Goal: Task Accomplishment & Management: Use online tool/utility

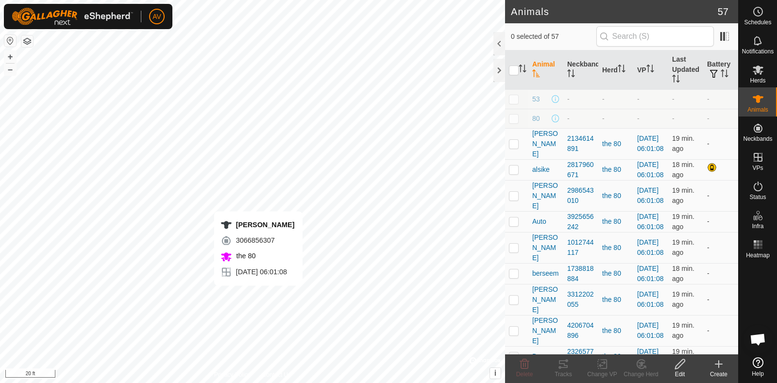
checkbox input "true"
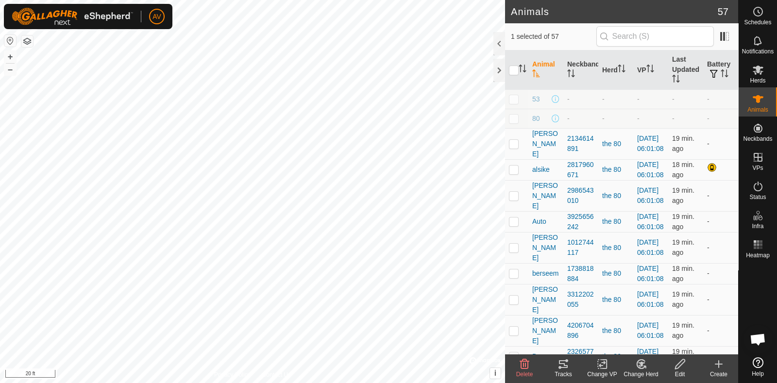
click at [563, 363] on icon at bounding box center [564, 364] width 12 height 12
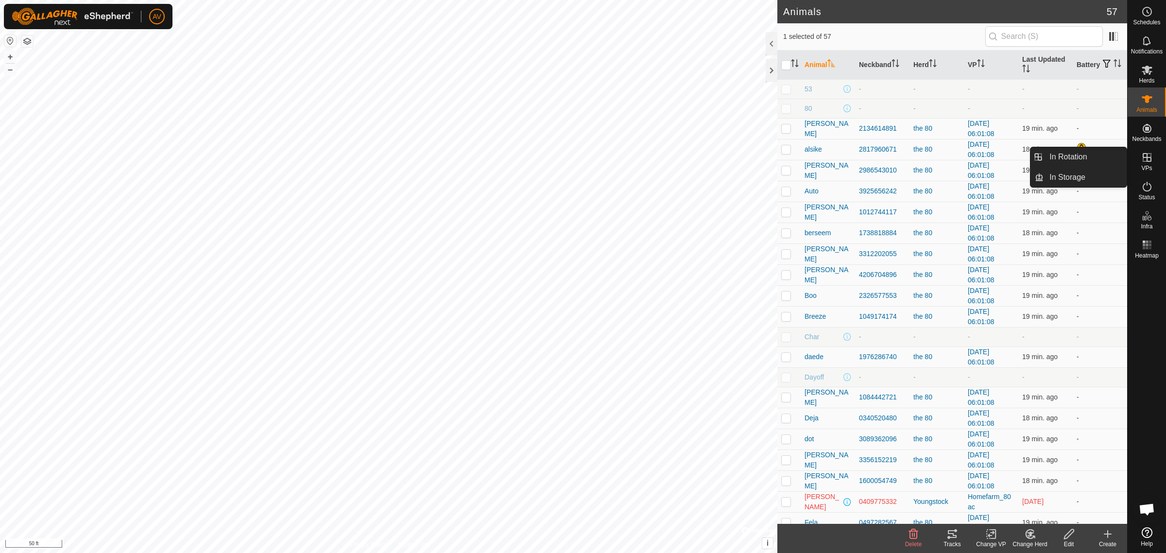
click at [777, 155] on icon at bounding box center [1146, 157] width 9 height 9
click at [777, 161] on link "In Rotation" at bounding box center [1084, 156] width 83 height 19
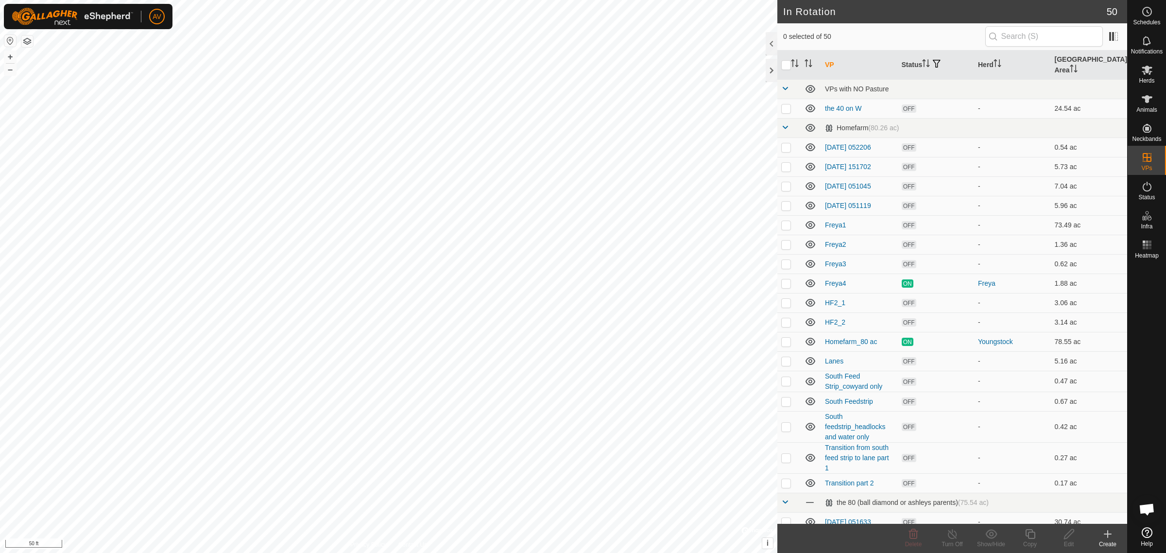
click at [777, 383] on icon at bounding box center [1108, 534] width 12 height 12
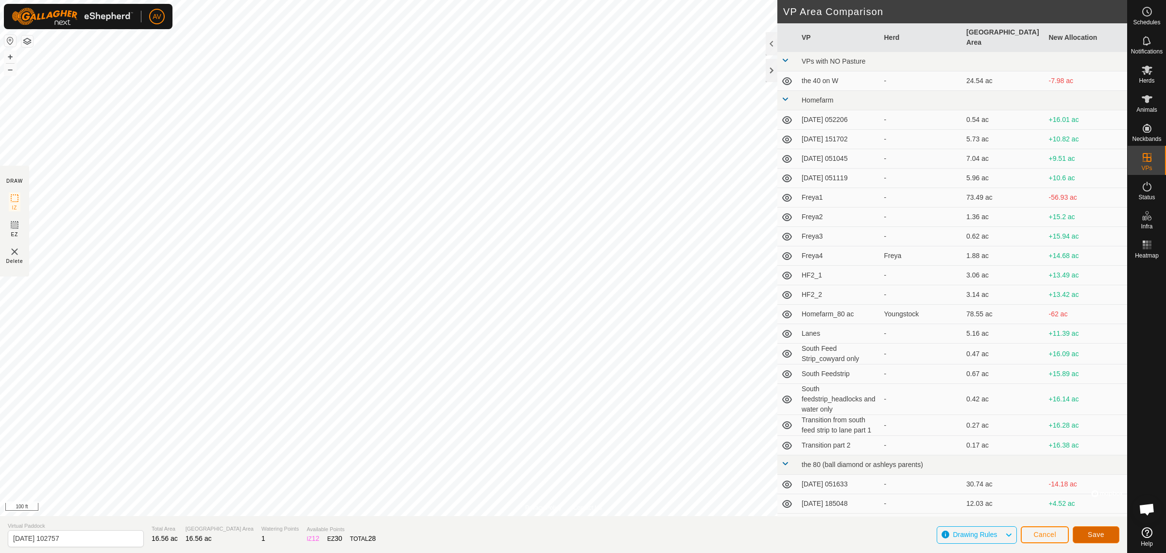
click at [777, 383] on button "Save" at bounding box center [1095, 534] width 47 height 17
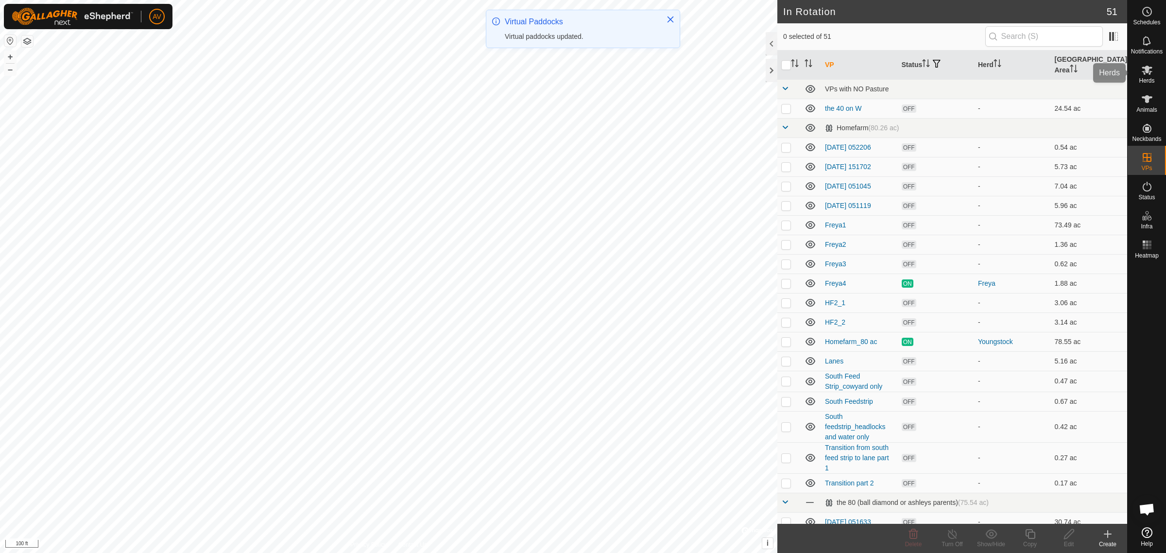
click at [777, 71] on icon at bounding box center [1146, 70] width 11 height 9
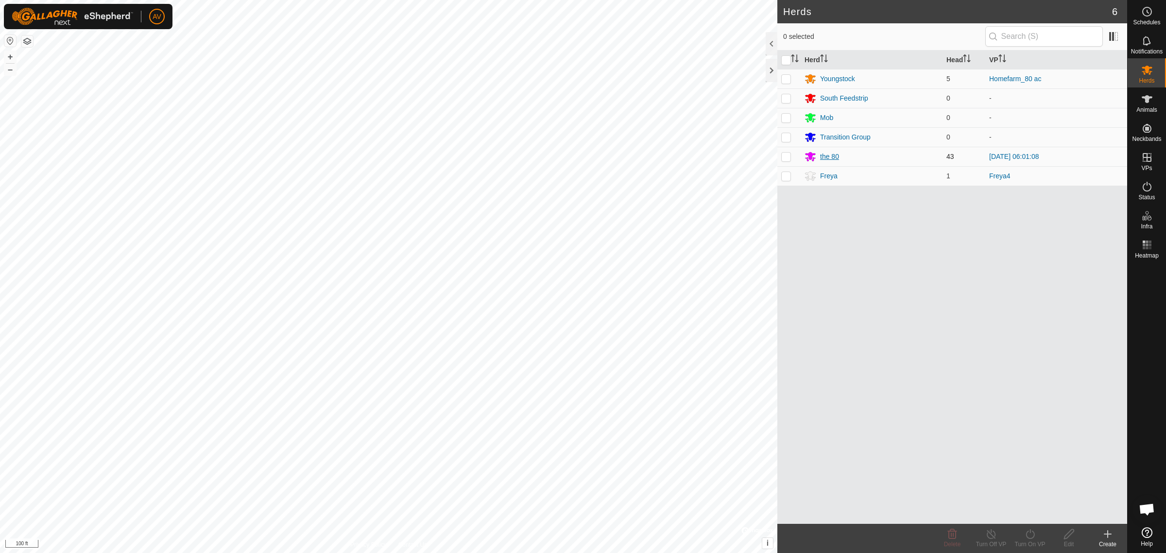
click at [777, 154] on div "the 80" at bounding box center [829, 157] width 19 height 10
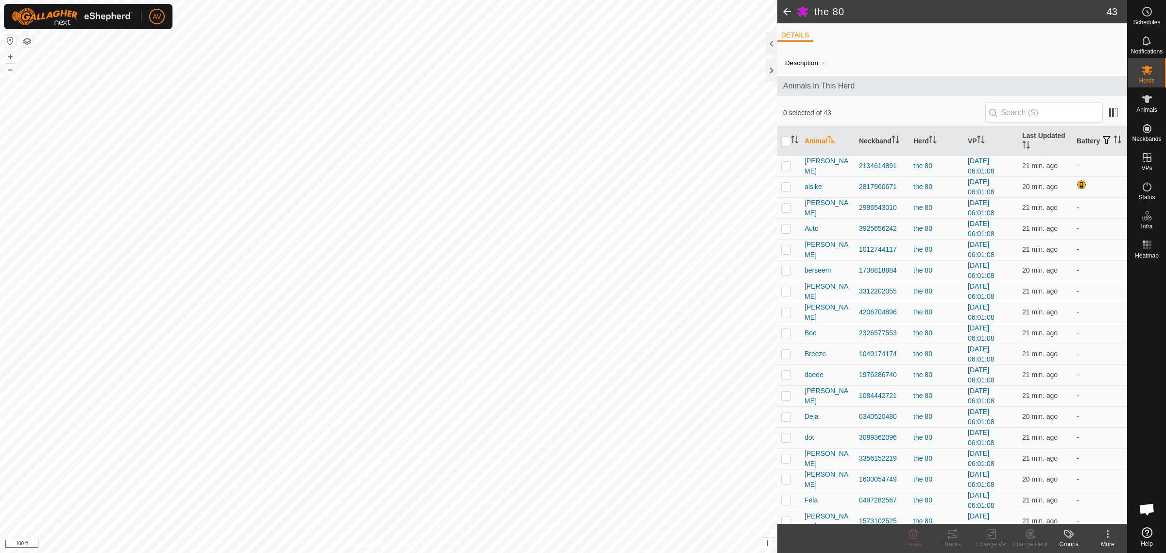
click at [777, 11] on span at bounding box center [786, 11] width 19 height 23
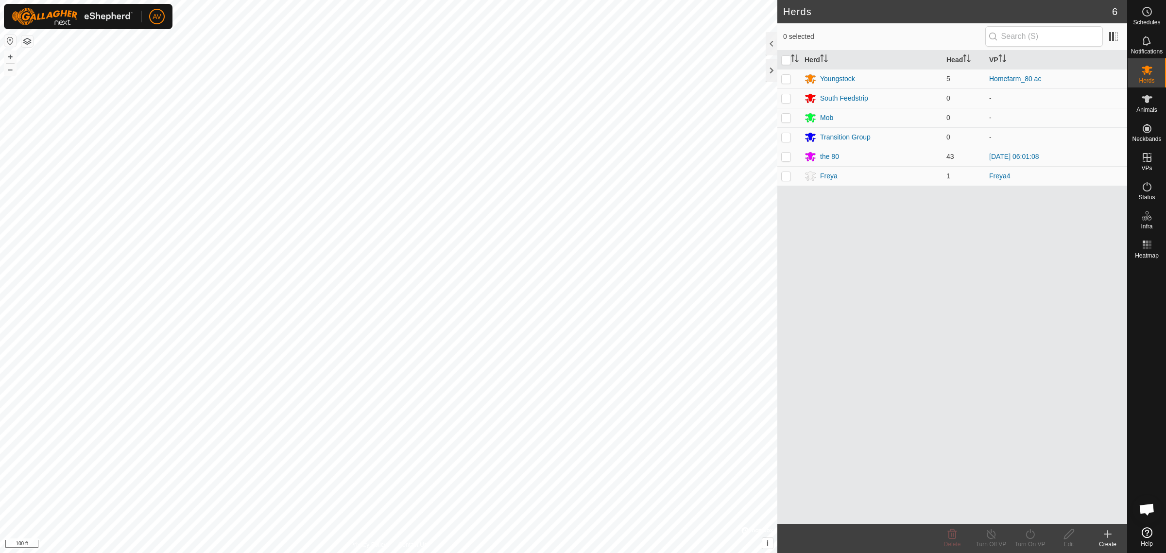
click at [777, 157] on p-checkbox at bounding box center [786, 157] width 10 height 8
checkbox input "true"
click at [777, 383] on div "Turn On VP" at bounding box center [1029, 544] width 39 height 9
click at [777, 383] on link "Now" at bounding box center [1059, 512] width 96 height 19
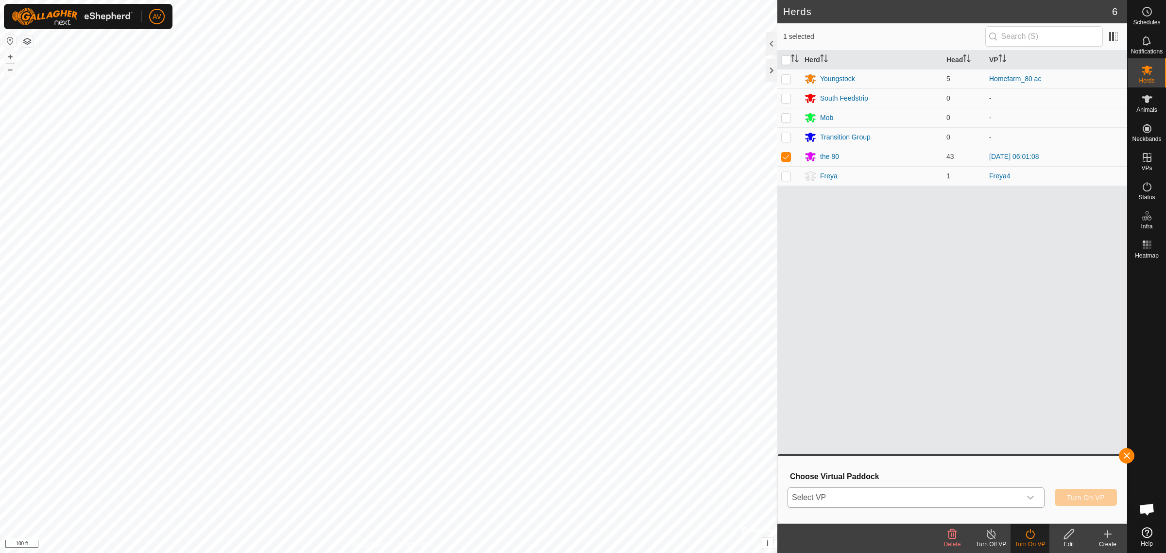
click at [777, 383] on span "Select VP" at bounding box center [904, 497] width 233 height 19
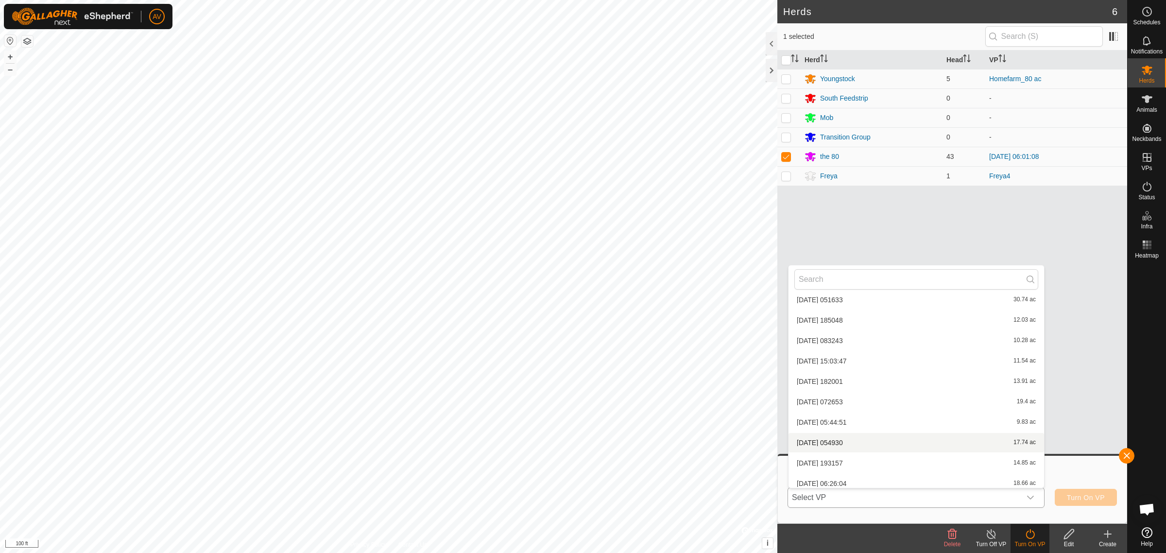
scroll to position [911, 0]
click at [777, 383] on li "2025-09-20 102757 16.56 ac" at bounding box center [915, 437] width 255 height 19
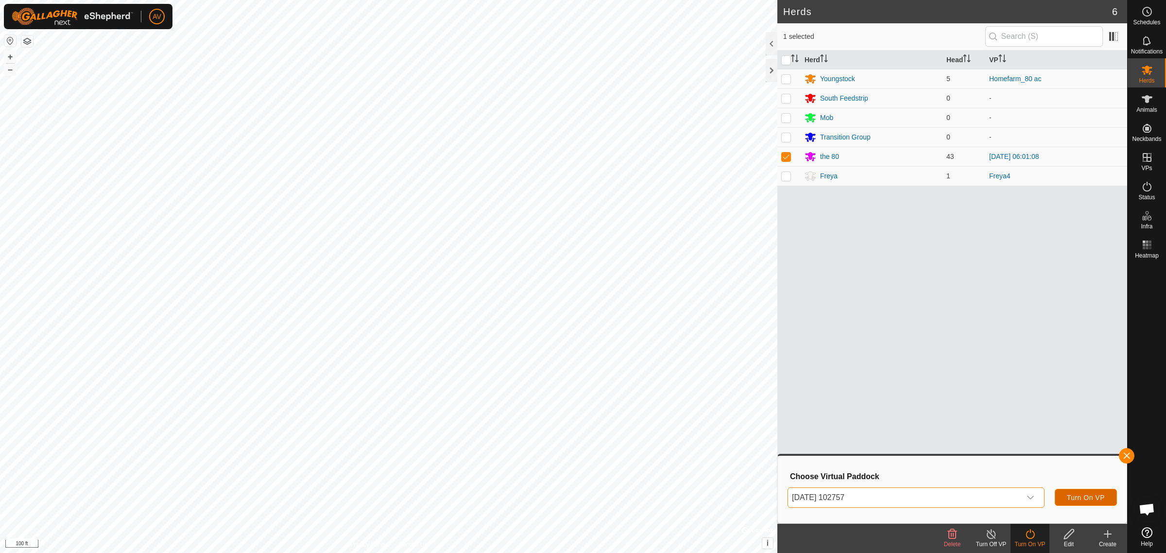
click at [777, 383] on button "Turn On VP" at bounding box center [1085, 497] width 62 height 17
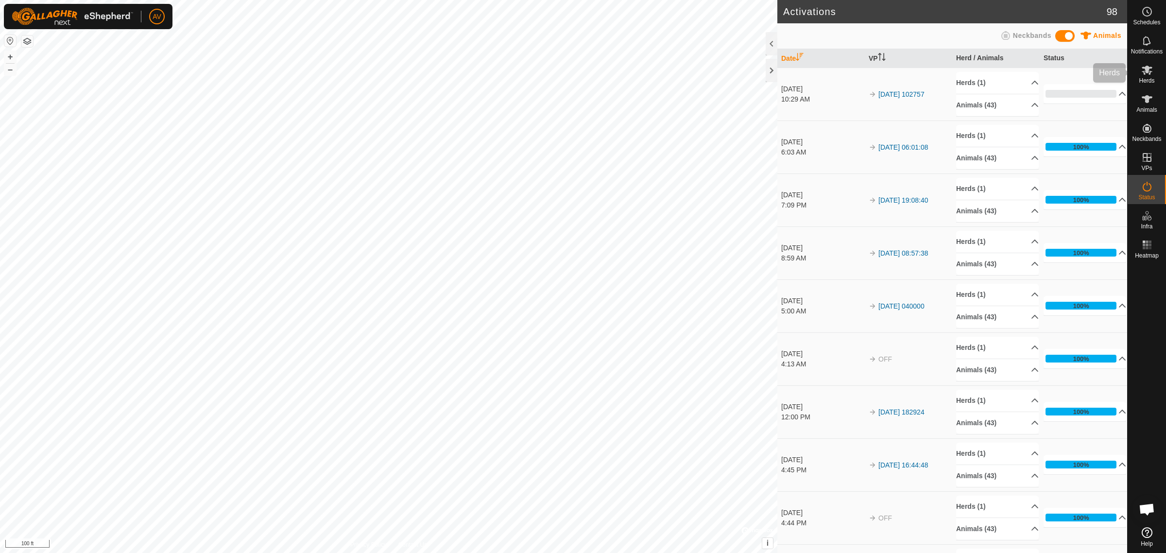
click at [777, 58] on div "Herds" at bounding box center [1146, 72] width 38 height 29
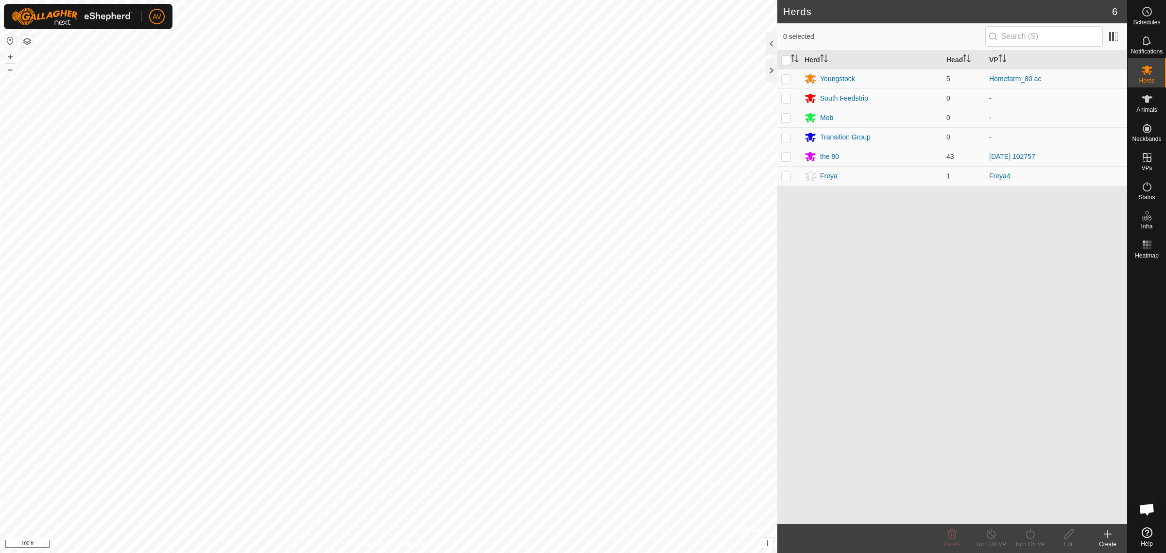
click at [777, 160] on p-tablecheckbox at bounding box center [786, 157] width 10 height 8
click at [777, 157] on p-checkbox at bounding box center [786, 157] width 10 height 8
checkbox input "false"
click at [777, 154] on div "the 80" at bounding box center [829, 157] width 19 height 10
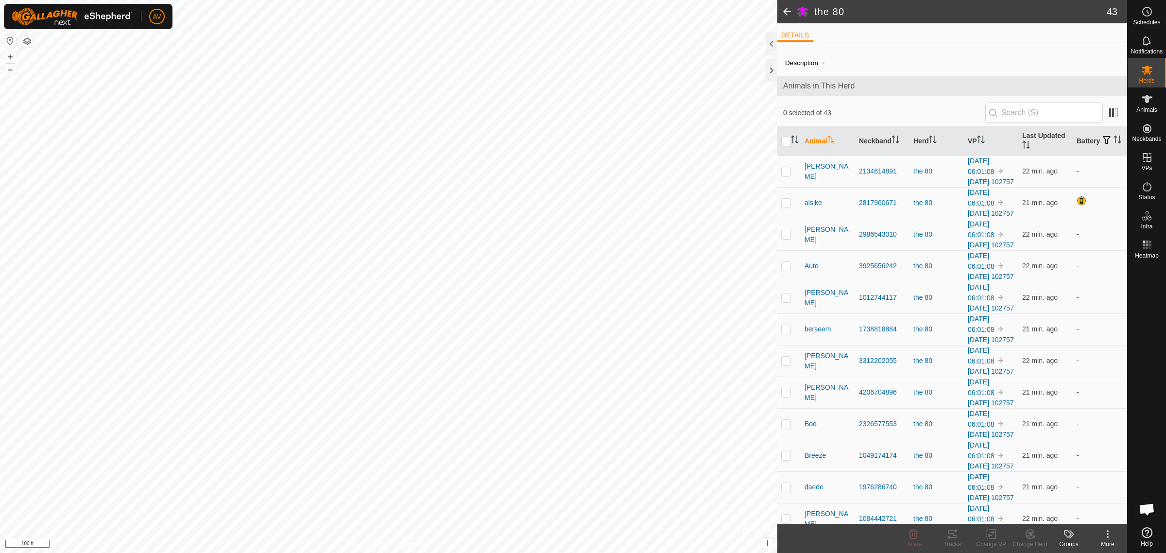
click at [777, 383] on icon at bounding box center [1069, 534] width 12 height 12
click at [777, 383] on link "Manage Groups" at bounding box center [1098, 512] width 96 height 19
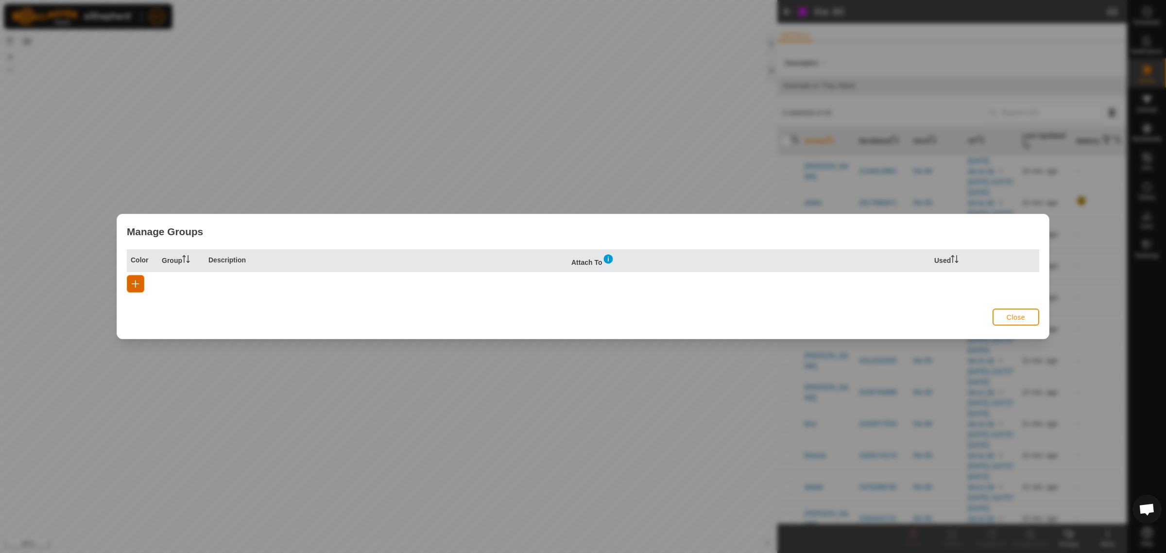
click at [133, 288] on button "button" at bounding box center [135, 283] width 17 height 17
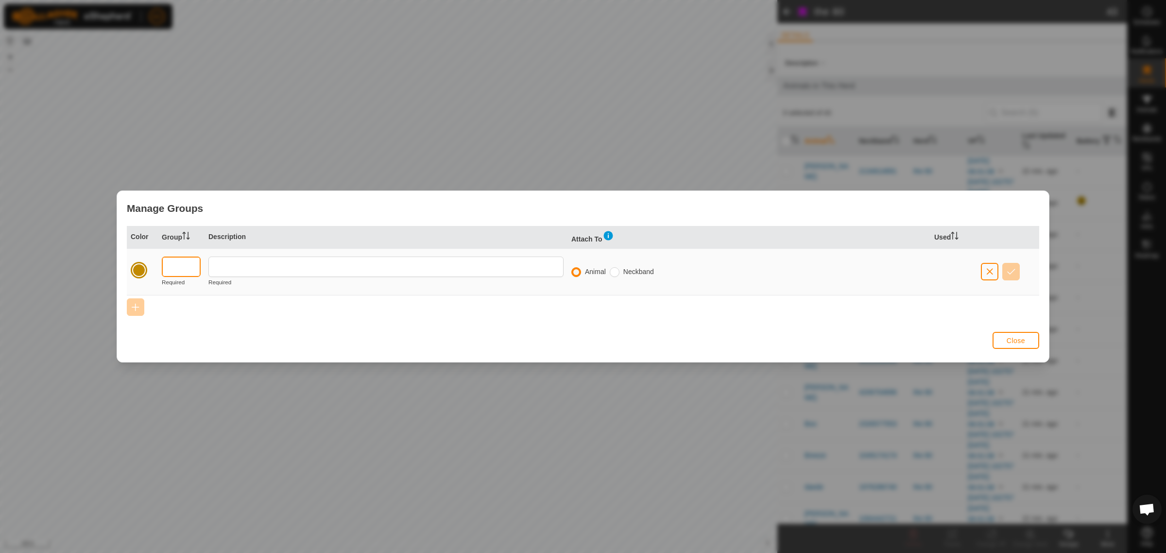
click at [174, 268] on input "text" at bounding box center [181, 266] width 39 height 20
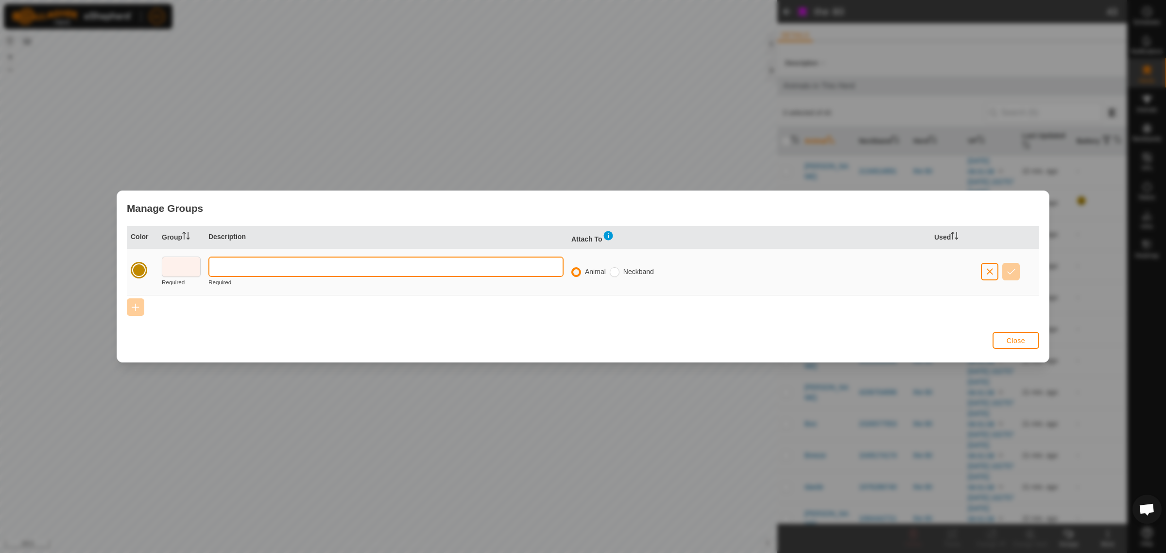
click at [441, 265] on input "text" at bounding box center [385, 266] width 355 height 20
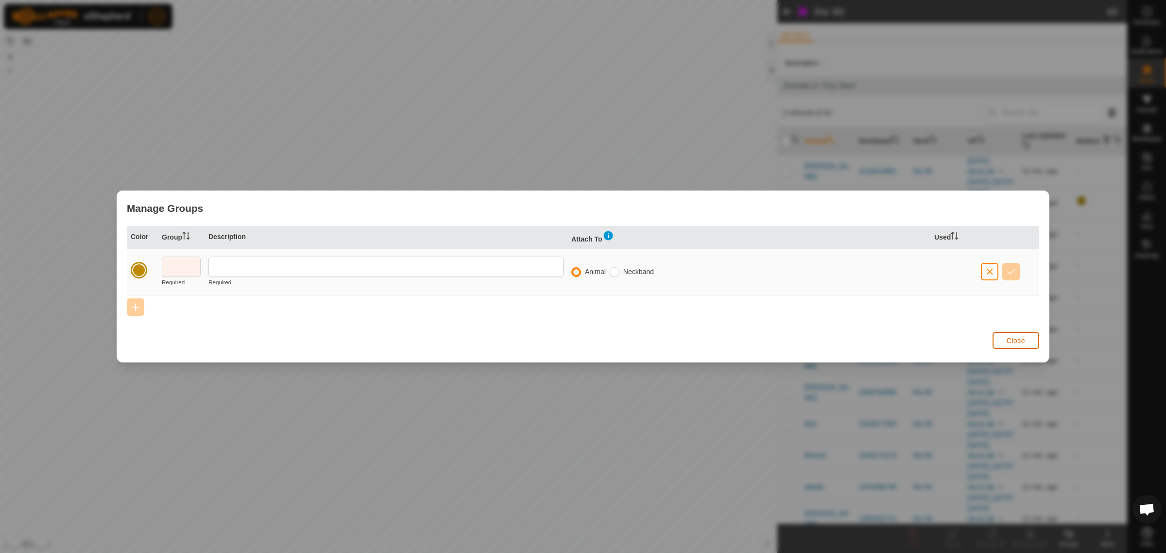
click at [777, 346] on button "Close" at bounding box center [1015, 340] width 47 height 17
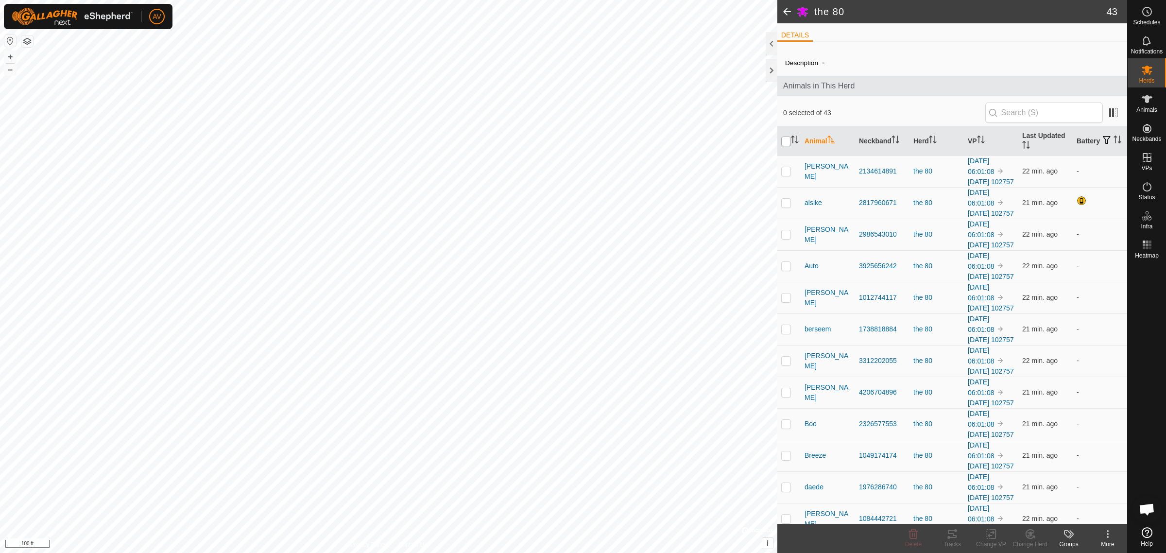
click at [777, 142] on input "checkbox" at bounding box center [786, 141] width 10 height 10
checkbox input "true"
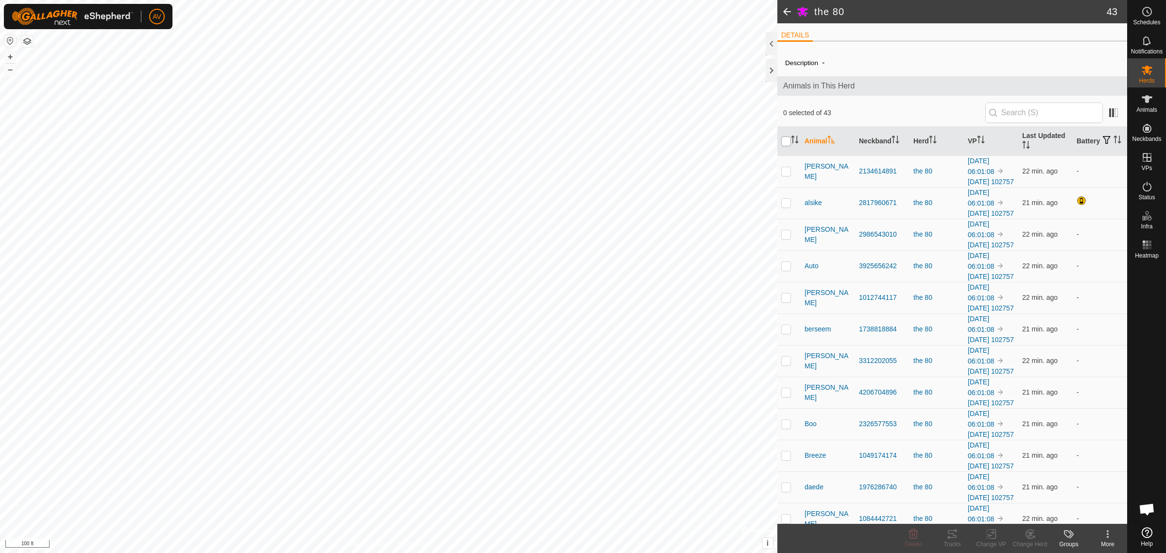
checkbox input "true"
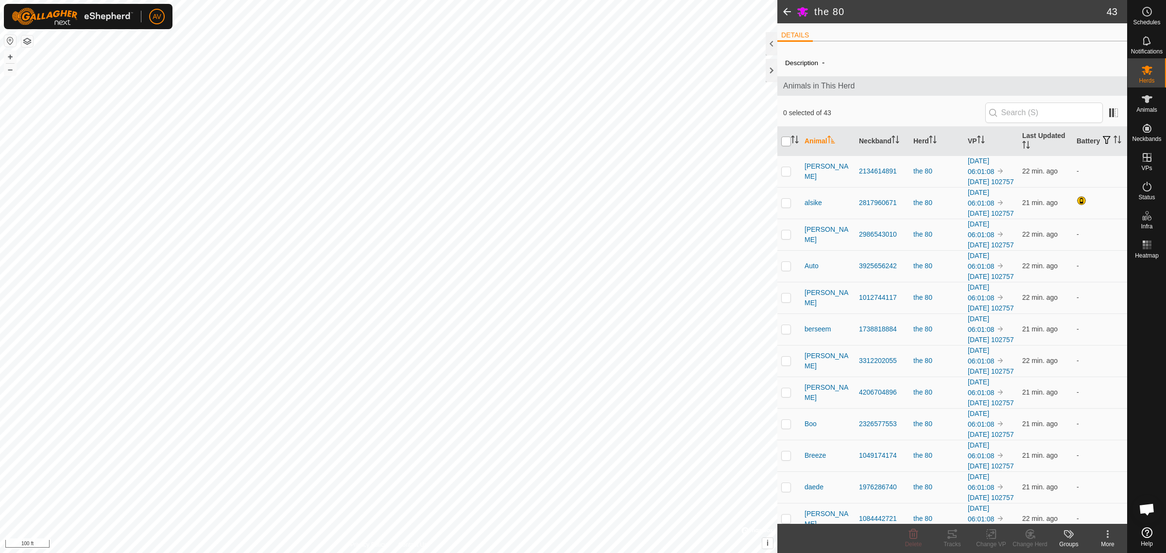
checkbox input "true"
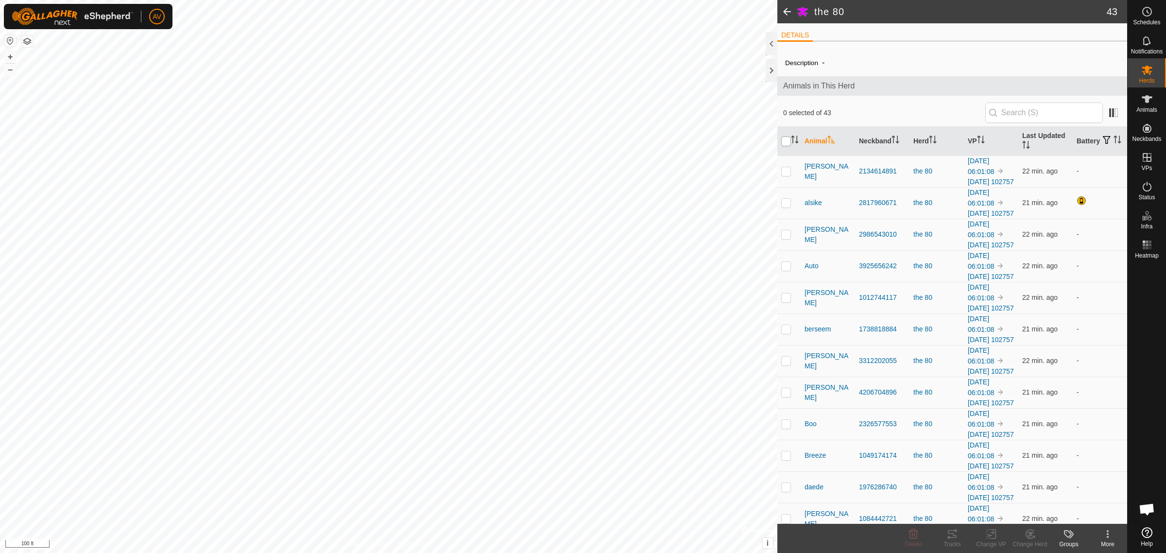
checkbox input "true"
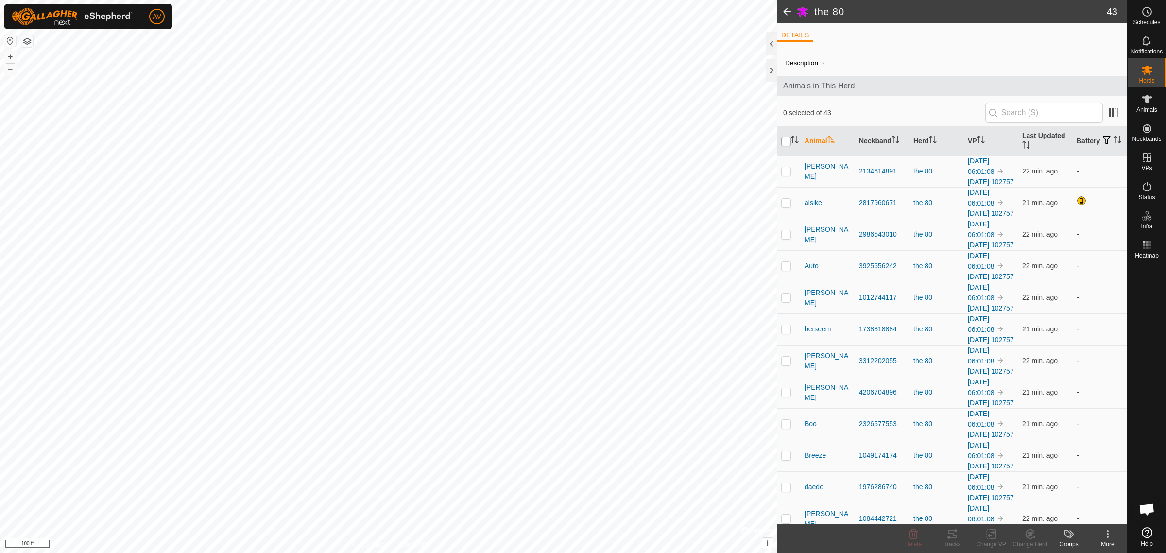
checkbox input "true"
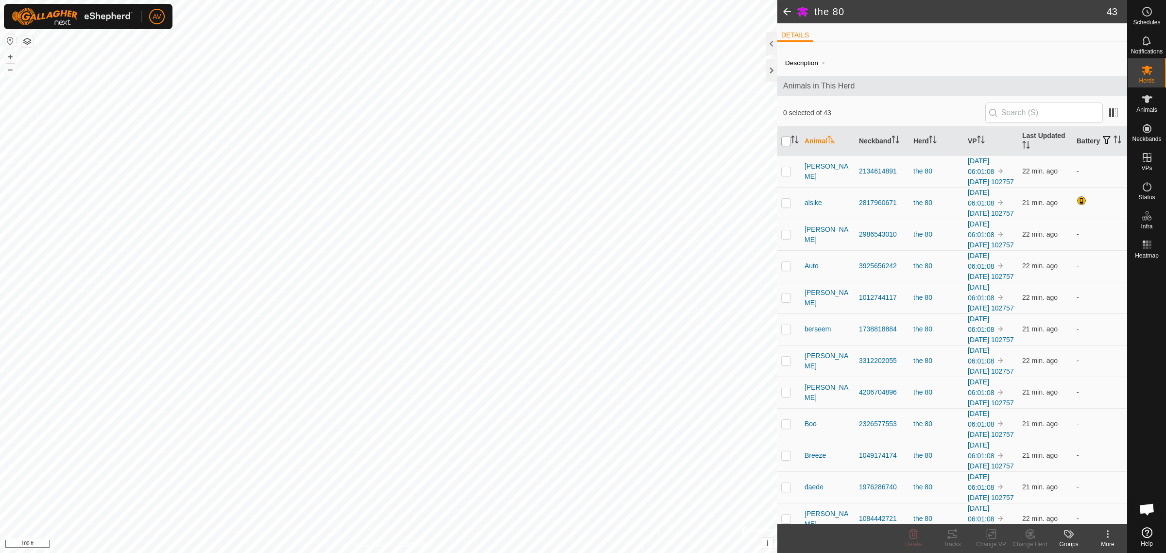
checkbox input "true"
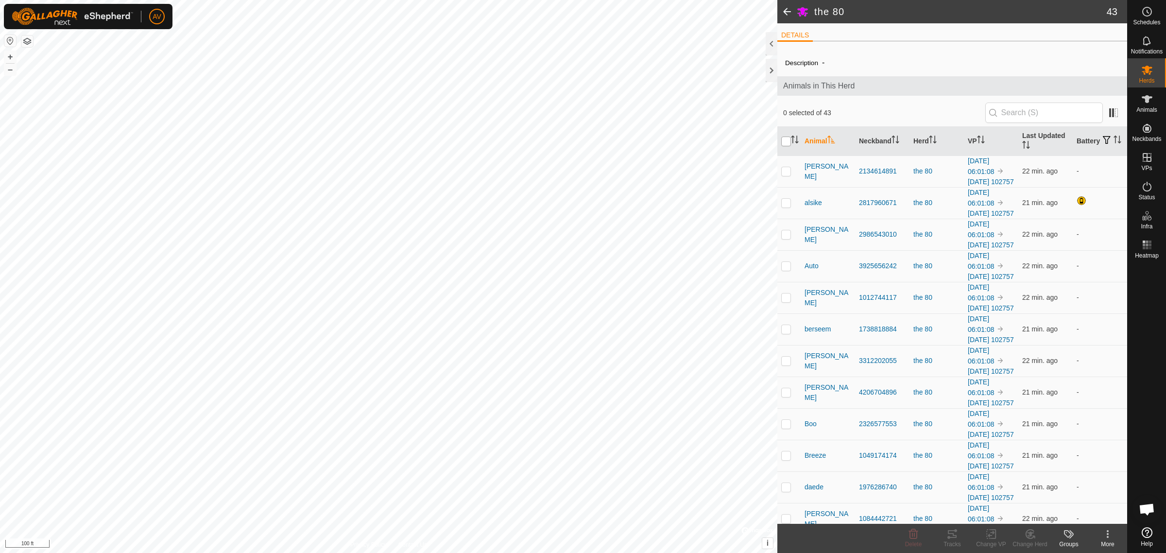
checkbox input "true"
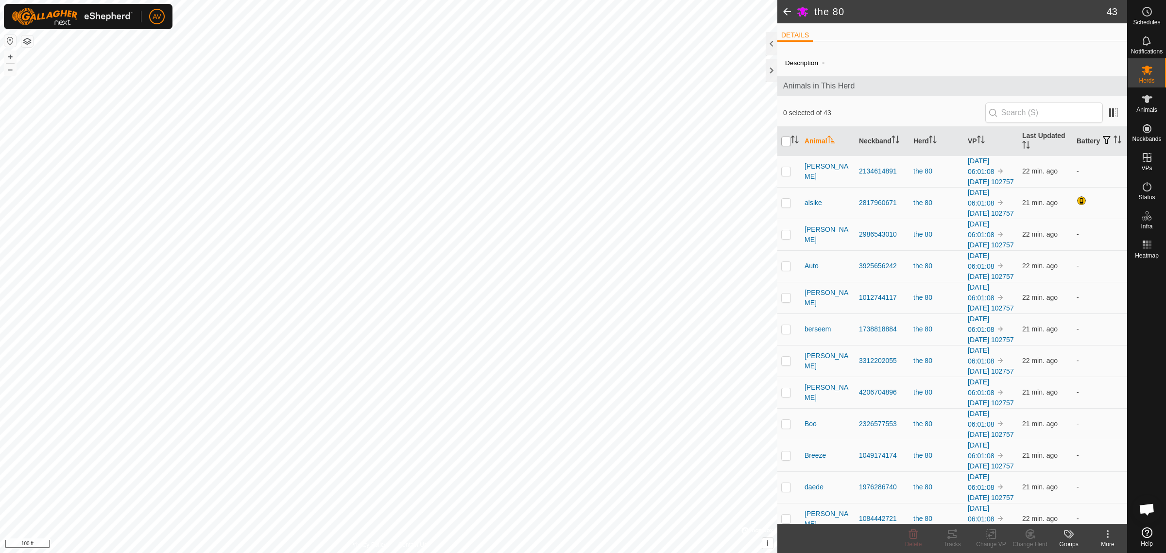
checkbox input "true"
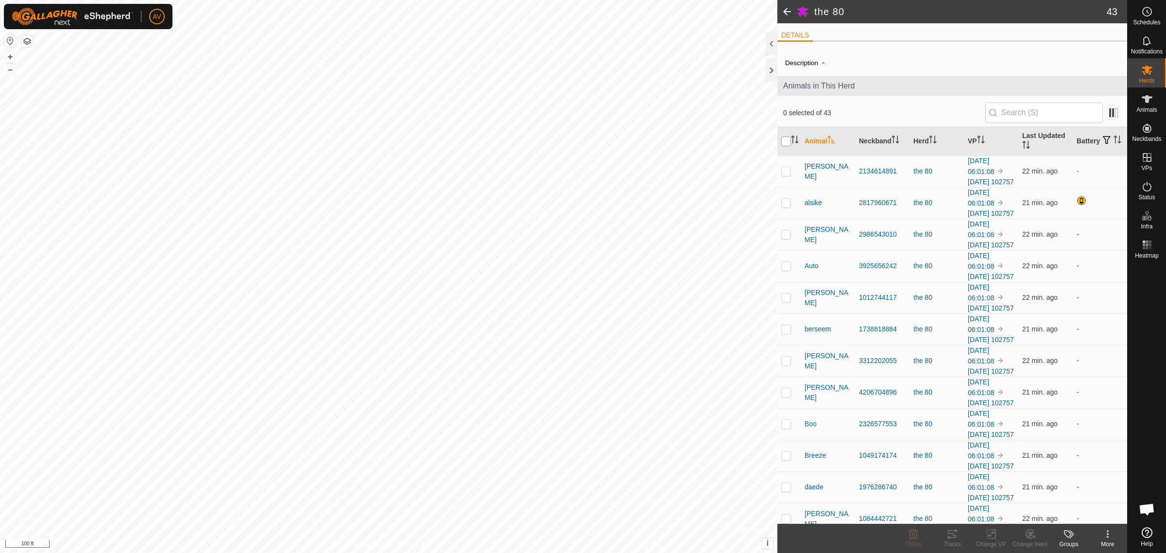
checkbox input "true"
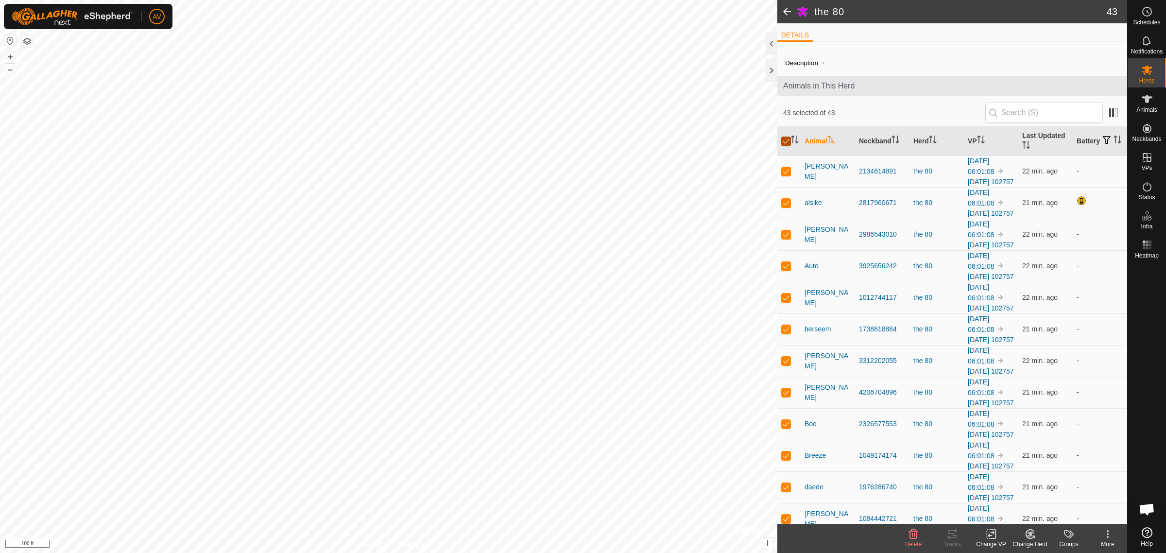
drag, startPoint x: 783, startPoint y: 148, endPoint x: 783, endPoint y: 142, distance: 5.8
click at [777, 148] on th at bounding box center [788, 141] width 23 height 29
click at [777, 139] on input "checkbox" at bounding box center [786, 141] width 10 height 10
checkbox input "false"
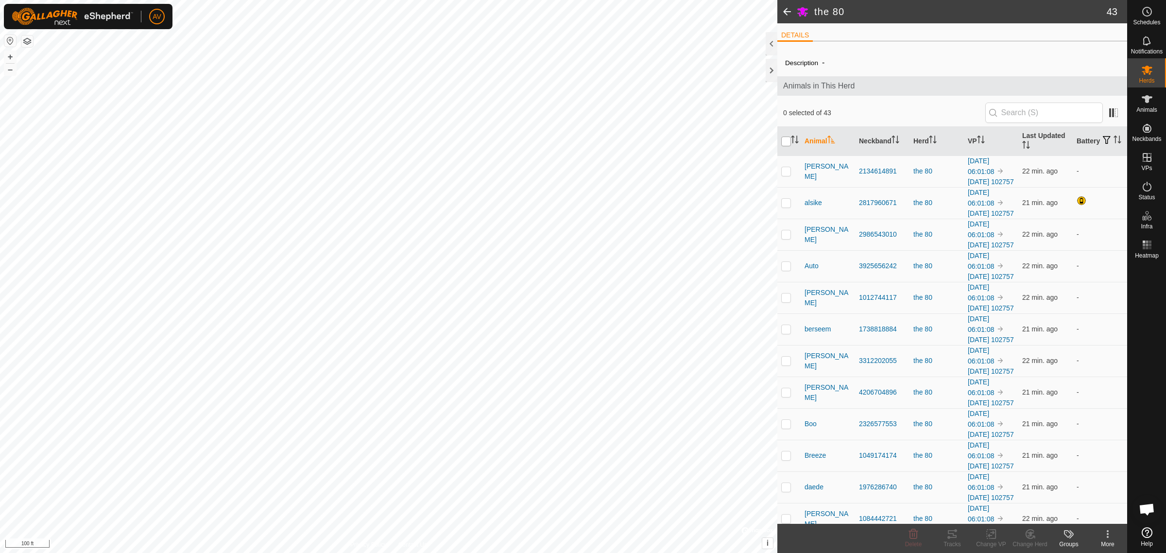
checkbox input "false"
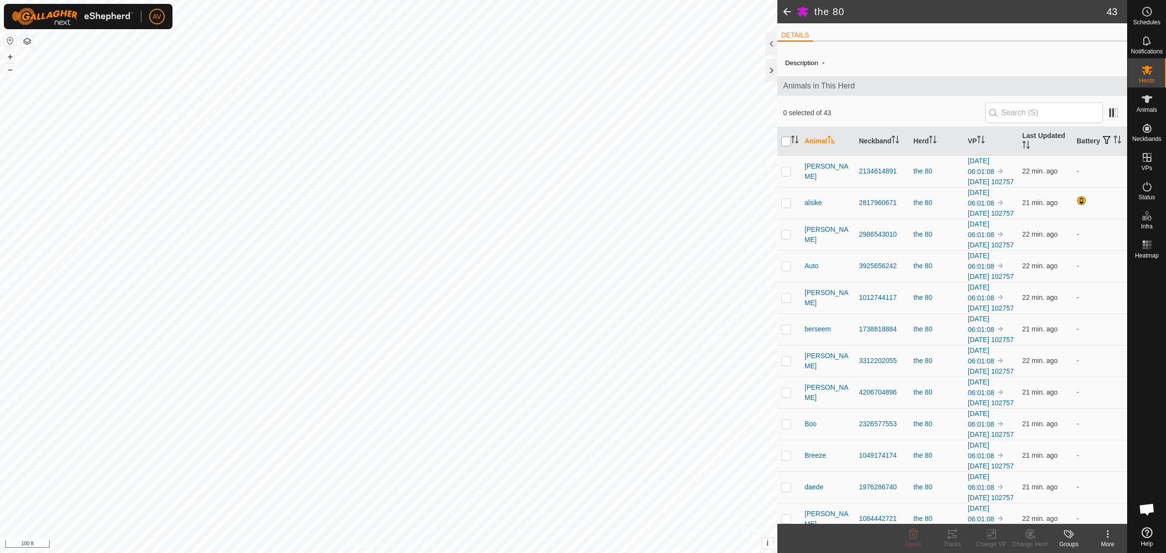
checkbox input "false"
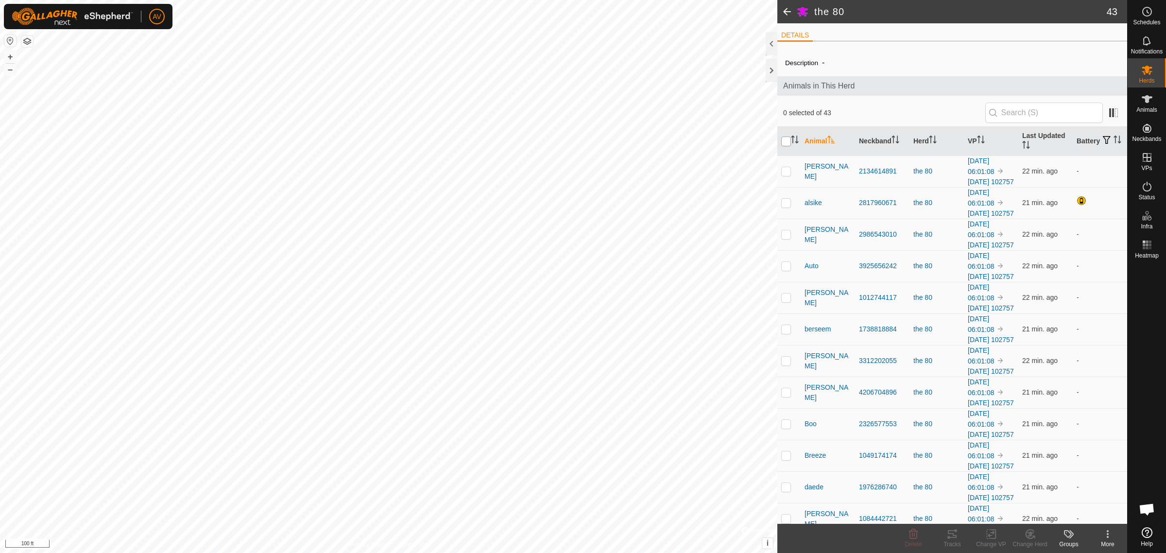
checkbox input "false"
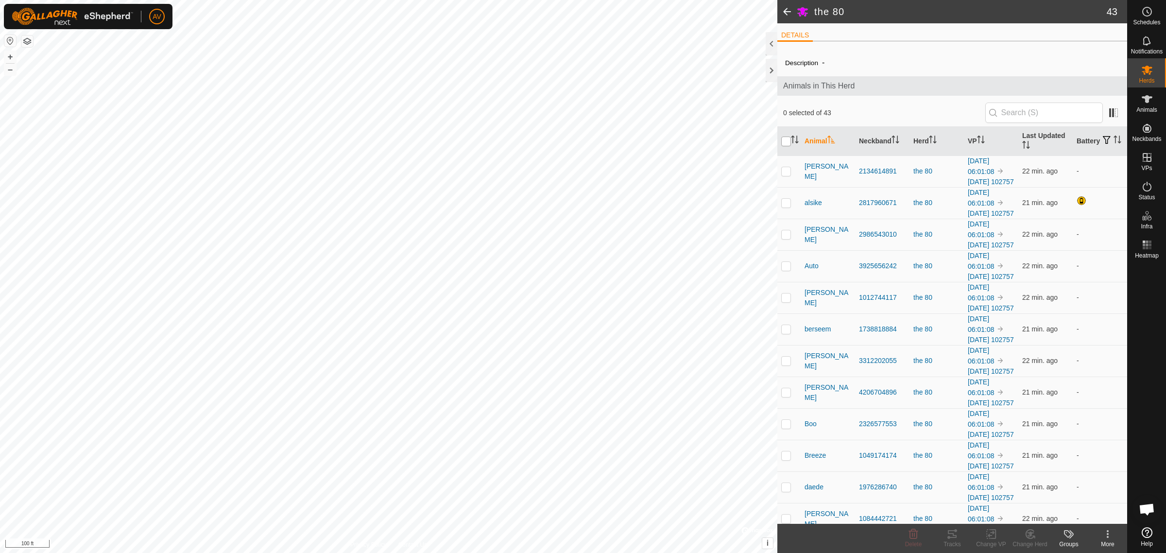
checkbox input "false"
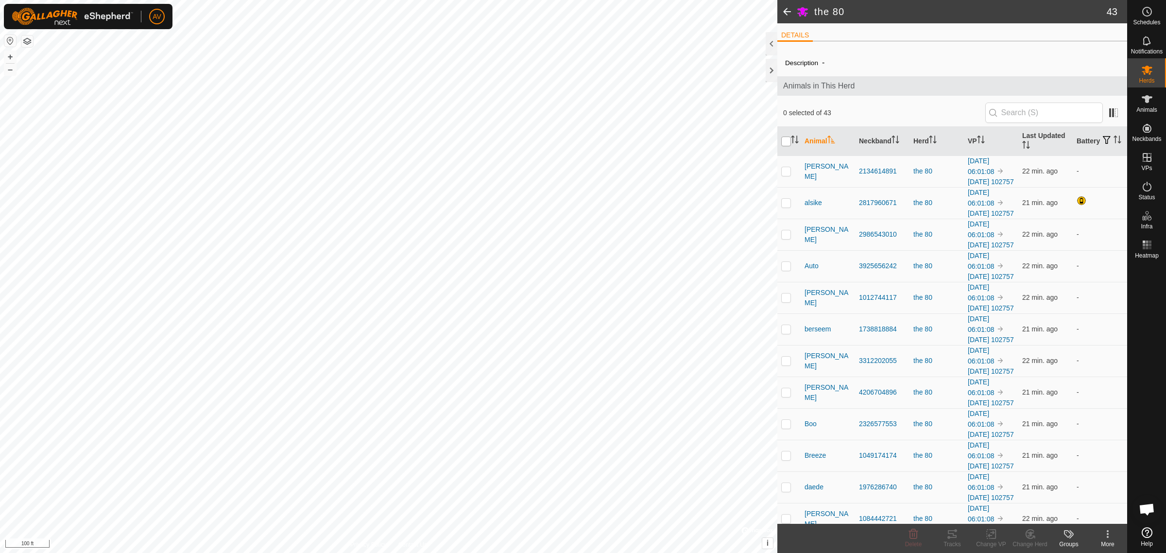
checkbox input "false"
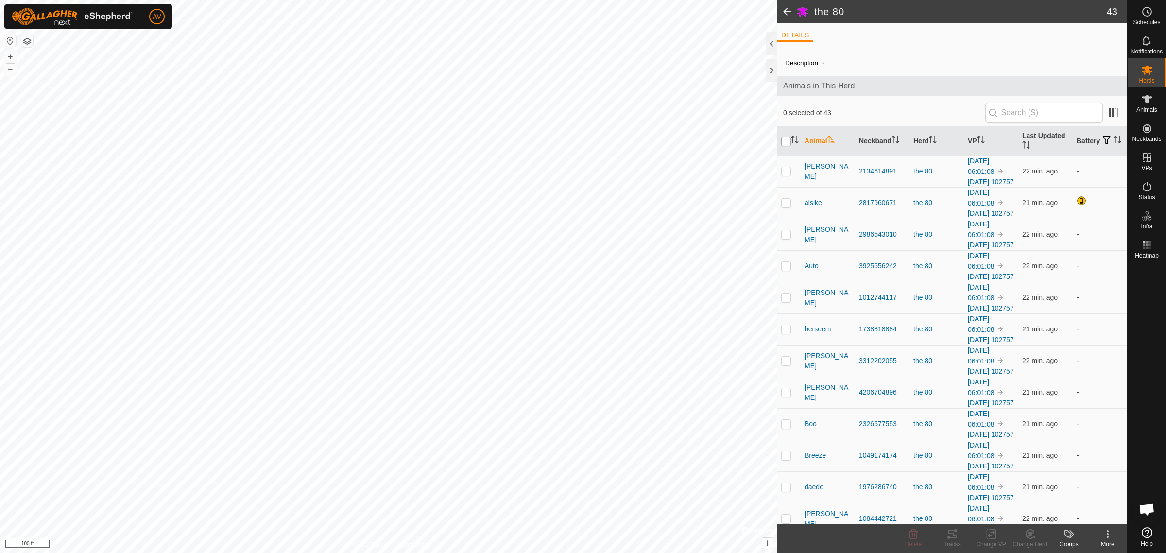
checkbox input "false"
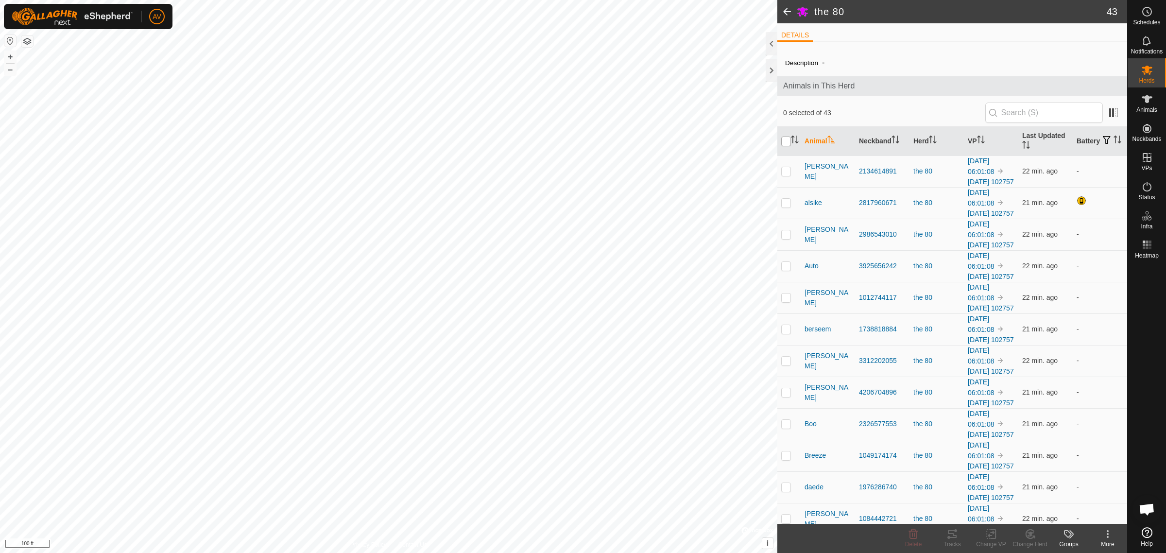
checkbox input "false"
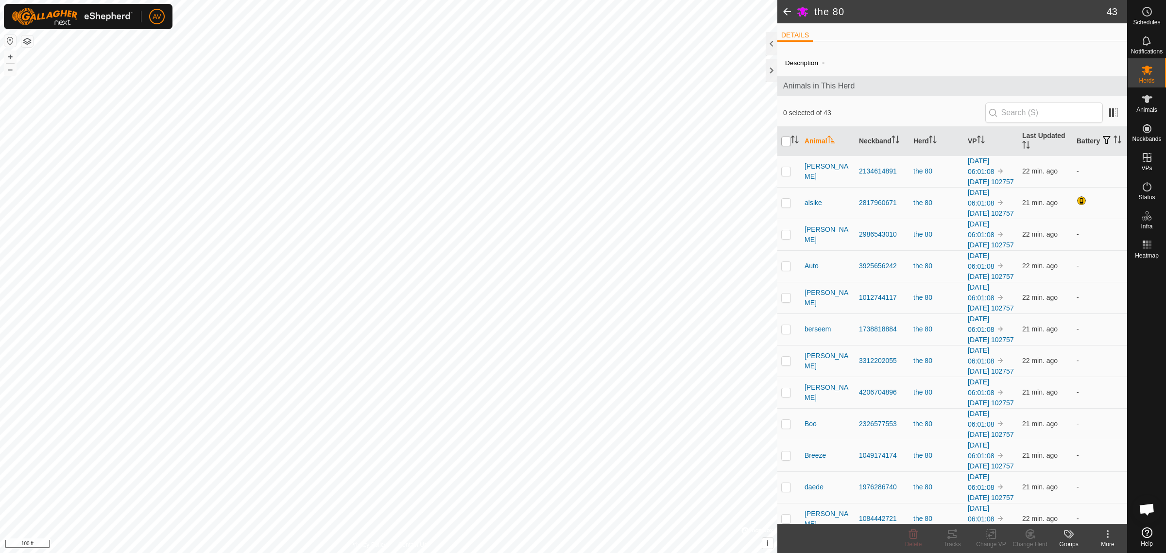
checkbox input "false"
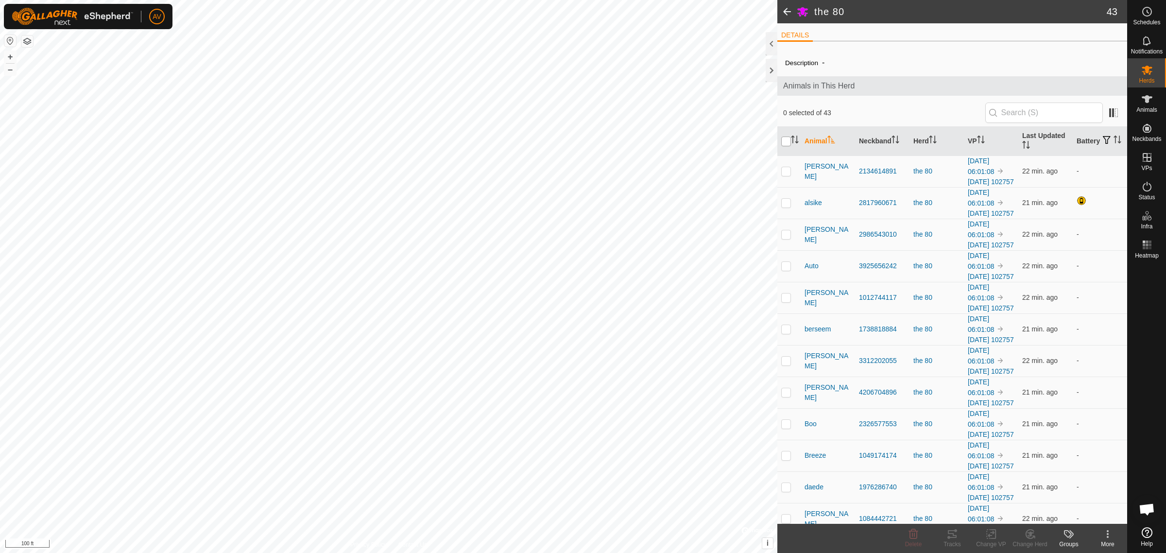
checkbox input "false"
click at [777, 175] on p-tablecheckbox at bounding box center [786, 171] width 10 height 8
checkbox input "true"
click at [777, 250] on td at bounding box center [788, 235] width 23 height 32
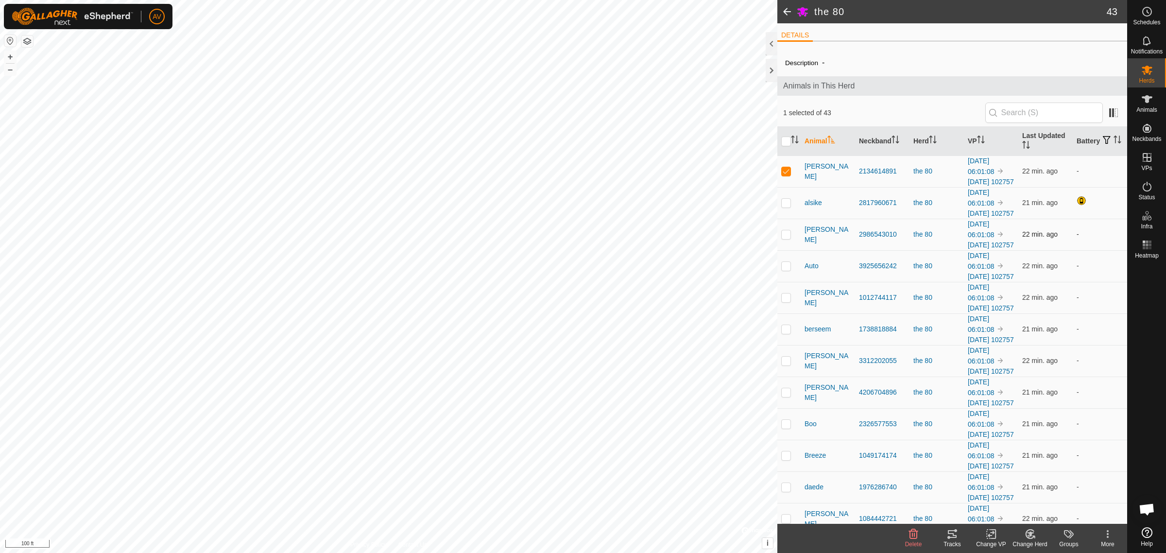
checkbox input "true"
click at [777, 270] on p-checkbox at bounding box center [786, 266] width 10 height 8
checkbox input "true"
click at [777, 333] on p-checkbox at bounding box center [786, 329] width 10 height 8
checkbox input "true"
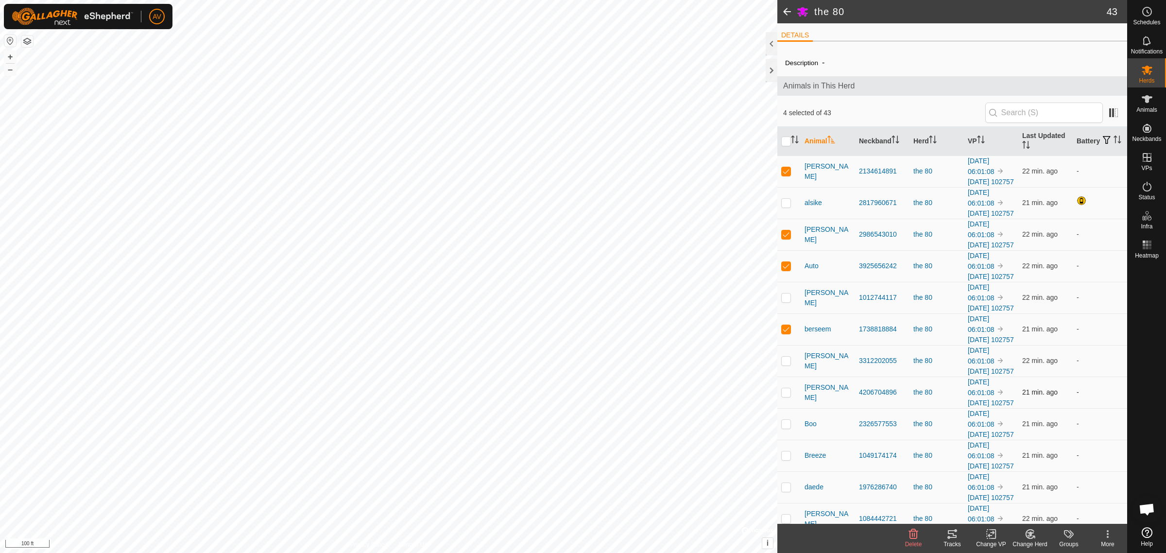
click at [777, 383] on p-checkbox at bounding box center [786, 392] width 10 height 8
checkbox input "true"
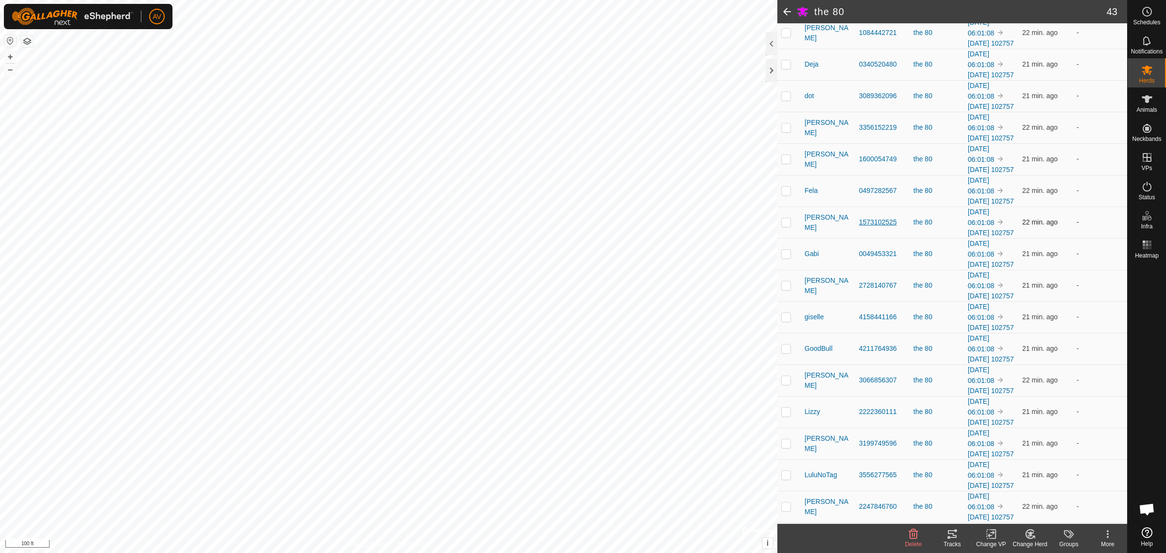
scroll to position [911, 0]
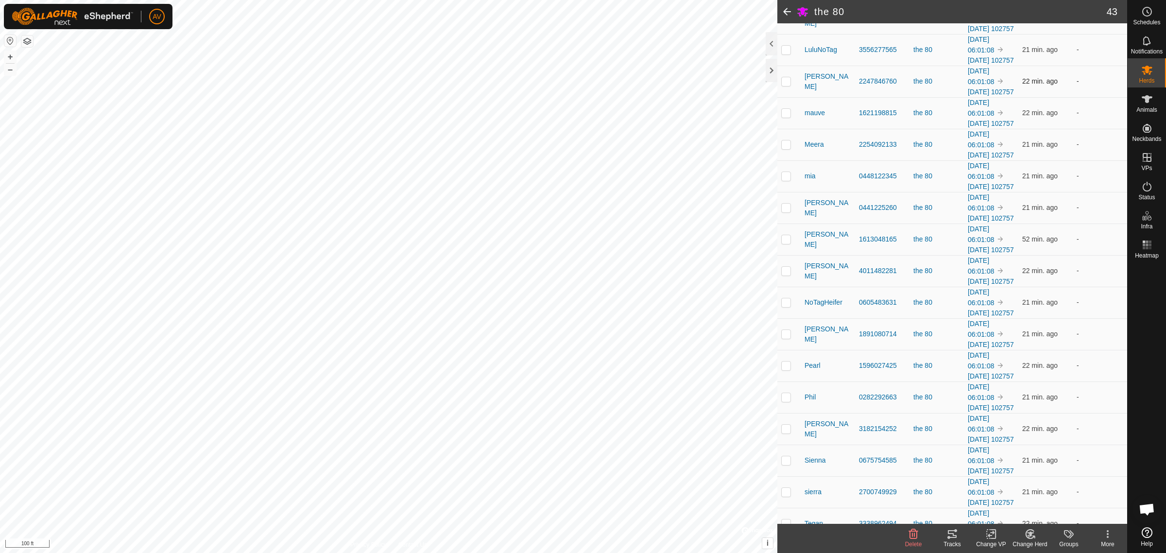
click at [777, 97] on td at bounding box center [788, 82] width 23 height 32
checkbox input "true"
click at [777, 117] on p-checkbox at bounding box center [786, 113] width 10 height 8
checkbox input "true"
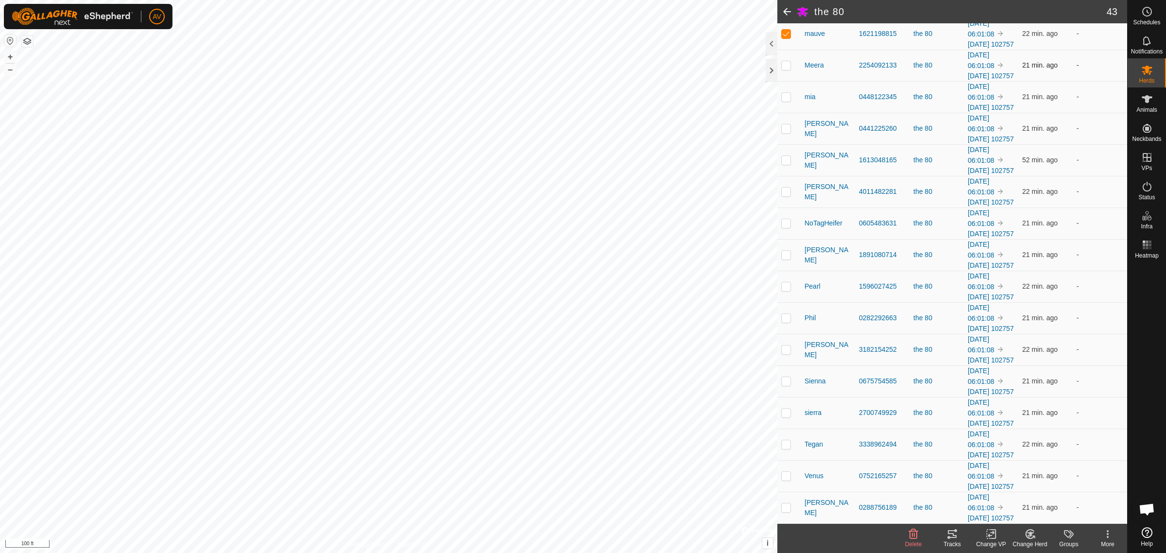
scroll to position [1396, 0]
click at [777, 377] on p-checkbox at bounding box center [786, 381] width 10 height 8
checkbox input "true"
click at [777, 383] on p-checkbox at bounding box center [786, 412] width 10 height 8
checkbox input "true"
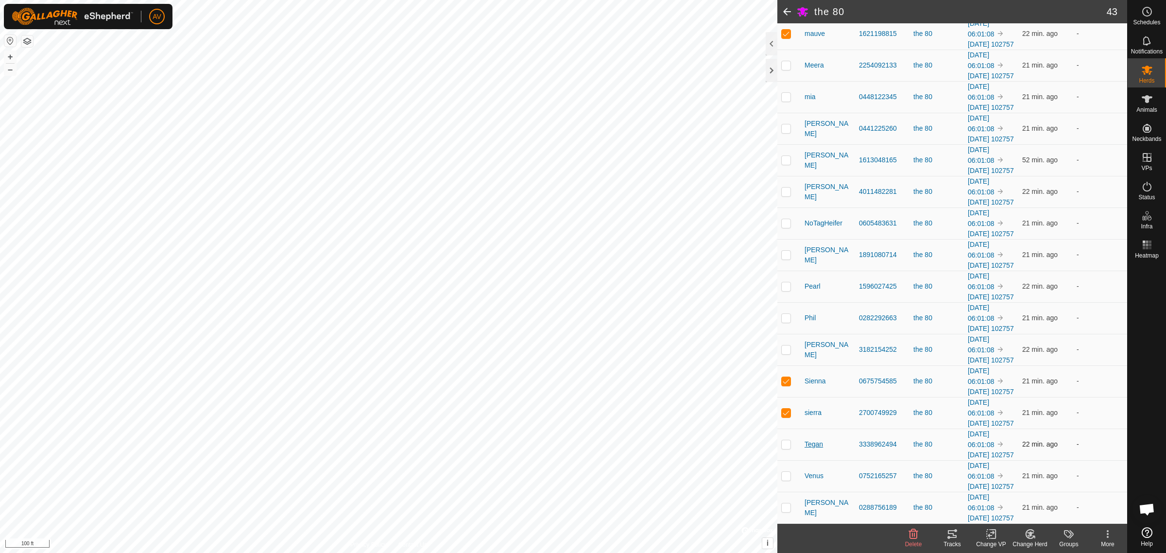
scroll to position [1433, 0]
click at [777, 383] on p-tablecheckbox at bounding box center [786, 507] width 10 height 8
checkbox input "true"
click at [777, 383] on icon at bounding box center [952, 534] width 9 height 8
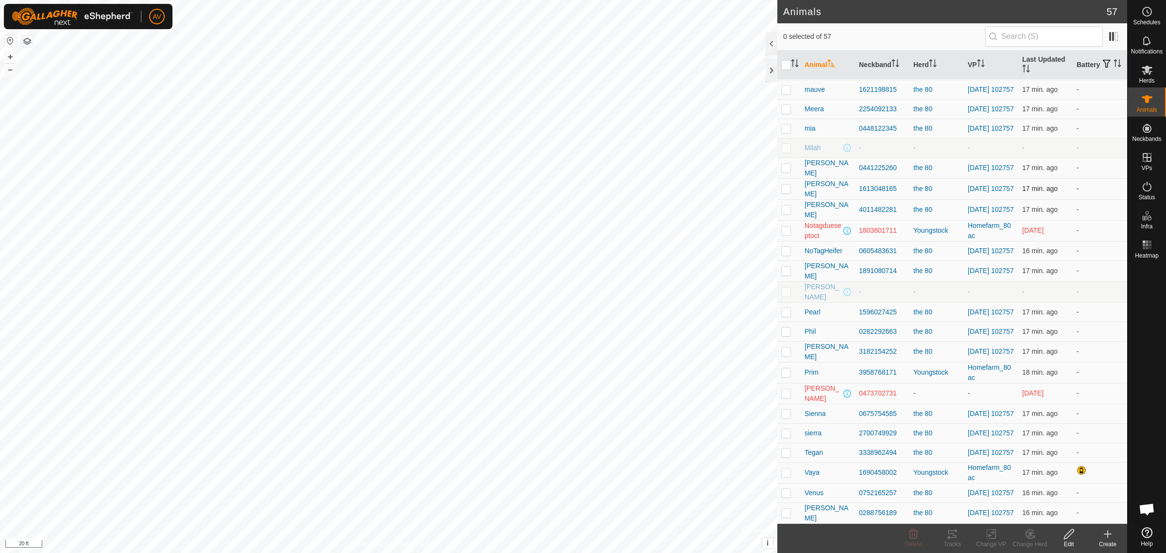
scroll to position [192, 0]
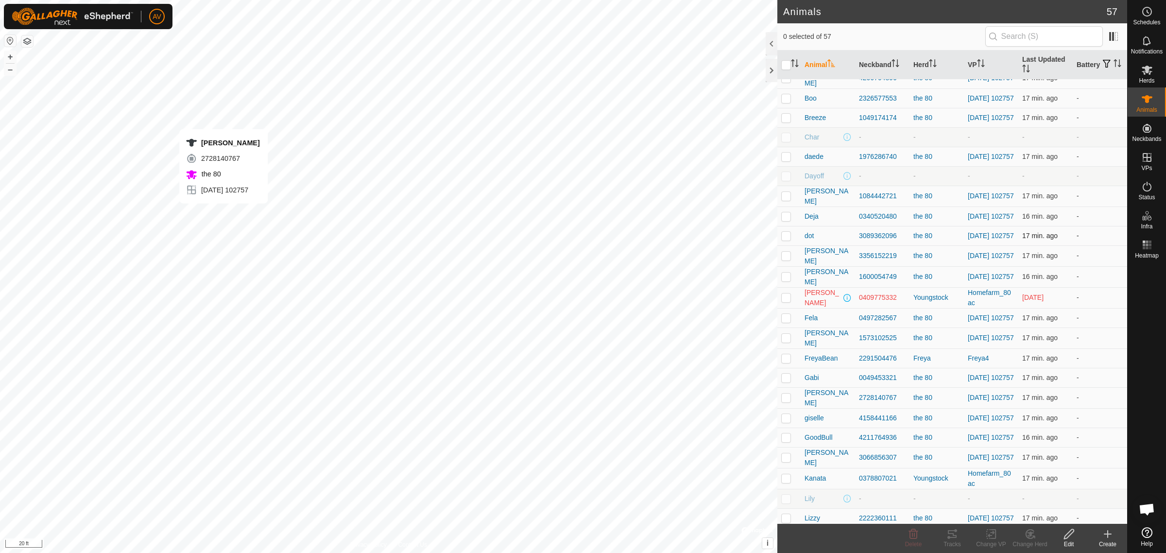
checkbox input "true"
click at [981, 535] on change-vp-svg-icon at bounding box center [990, 534] width 39 height 12
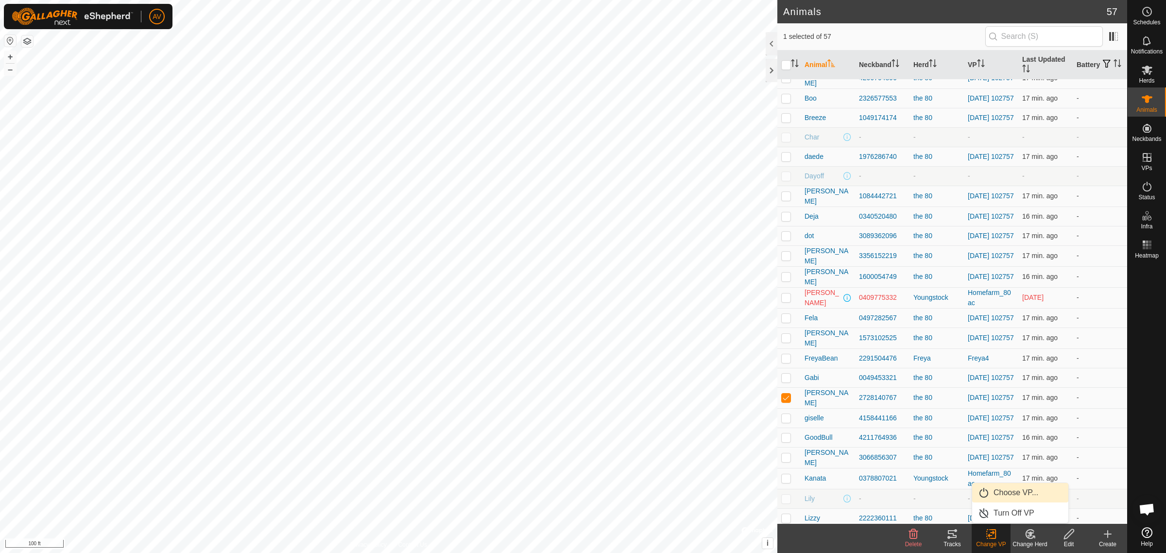
click at [1009, 487] on link "Choose VP..." at bounding box center [1020, 492] width 96 height 19
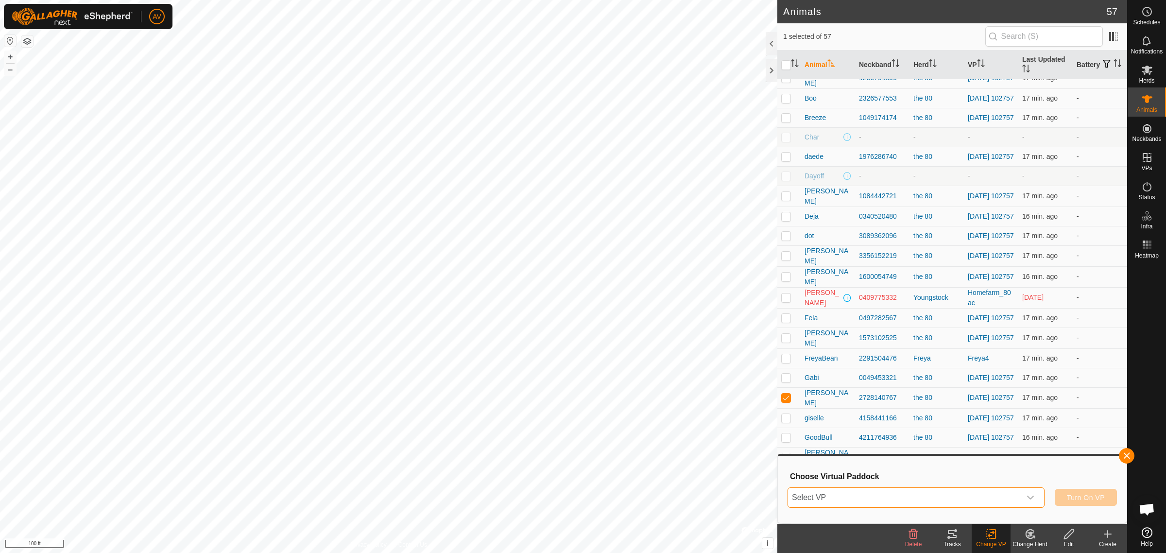
click at [1011, 501] on span "Select VP" at bounding box center [904, 497] width 233 height 19
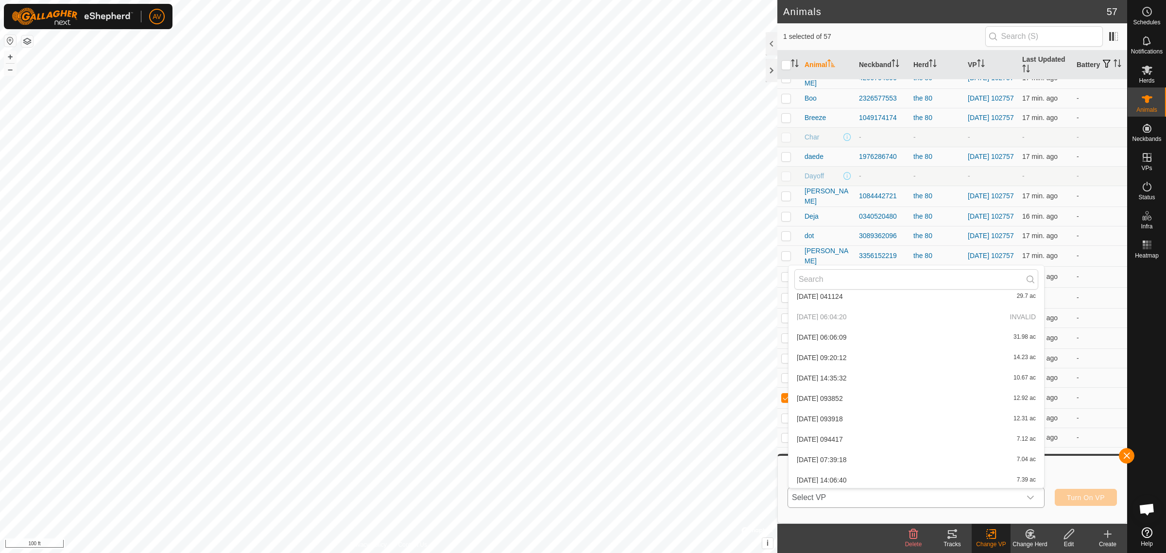
scroll to position [911, 0]
click at [880, 416] on li "2025-09-20 06:01:08 20.98 ac" at bounding box center [915, 417] width 255 height 19
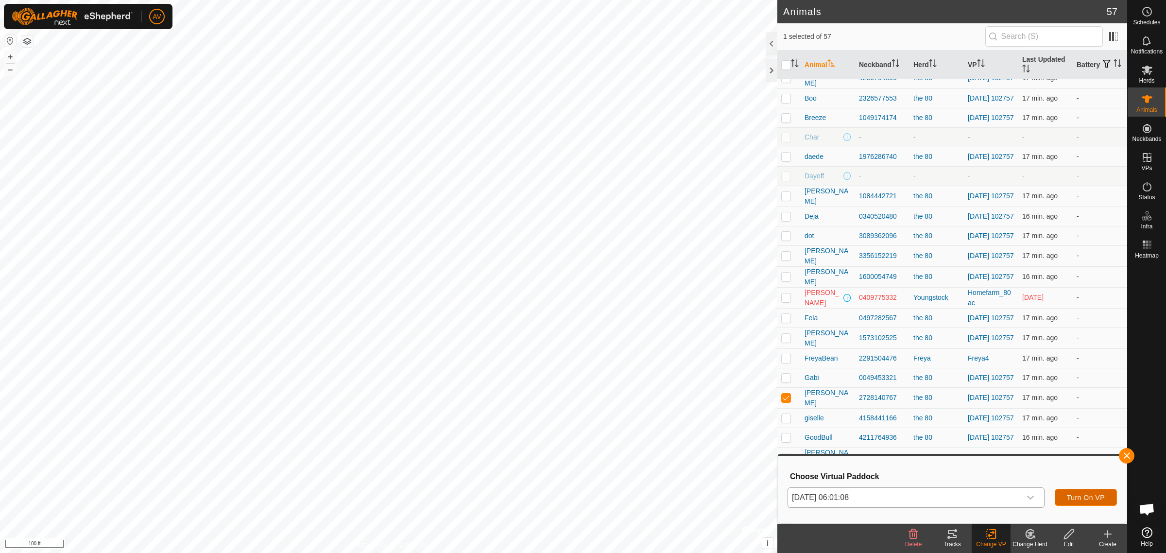
click at [1075, 503] on button "Turn On VP" at bounding box center [1085, 497] width 62 height 17
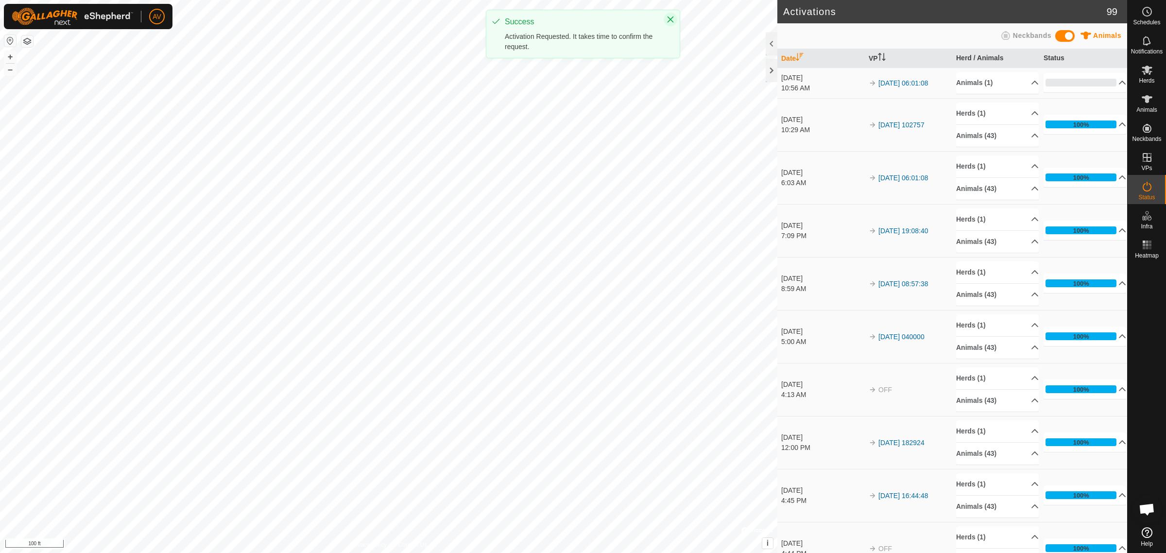
click at [670, 25] on button "Close" at bounding box center [670, 20] width 14 height 14
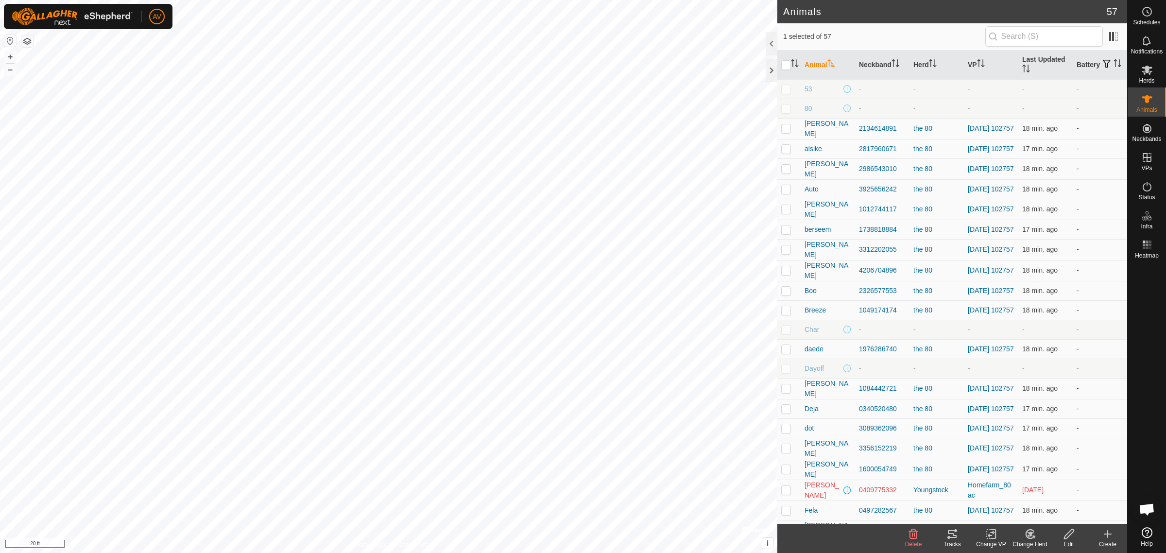
click at [952, 537] on icon at bounding box center [952, 534] width 9 height 8
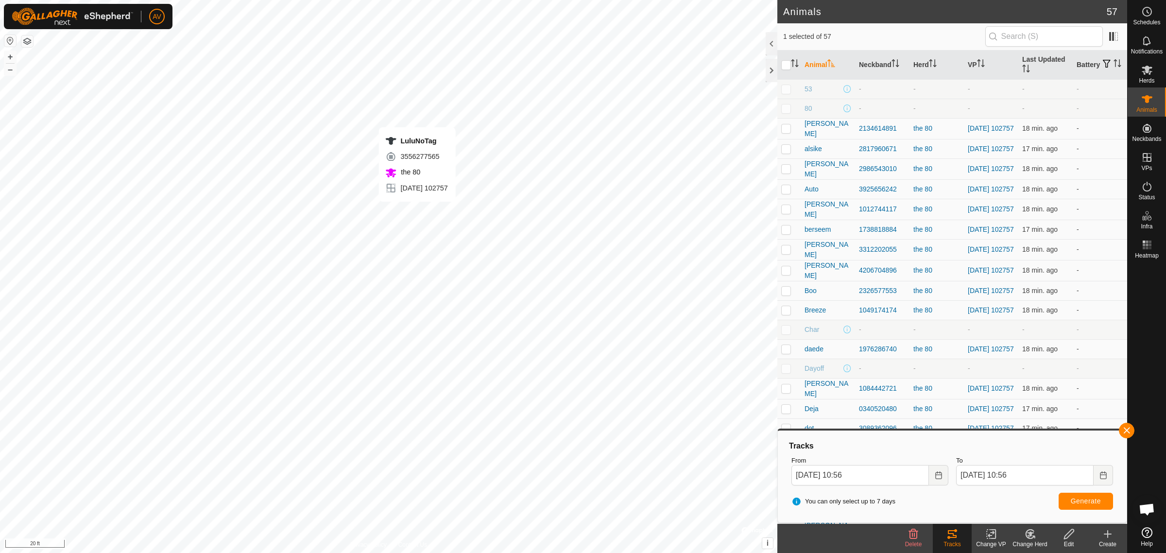
checkbox input "false"
checkbox input "true"
click at [953, 541] on div "Tracks" at bounding box center [952, 544] width 39 height 9
click at [783, 64] on input "checkbox" at bounding box center [786, 65] width 10 height 10
checkbox input "true"
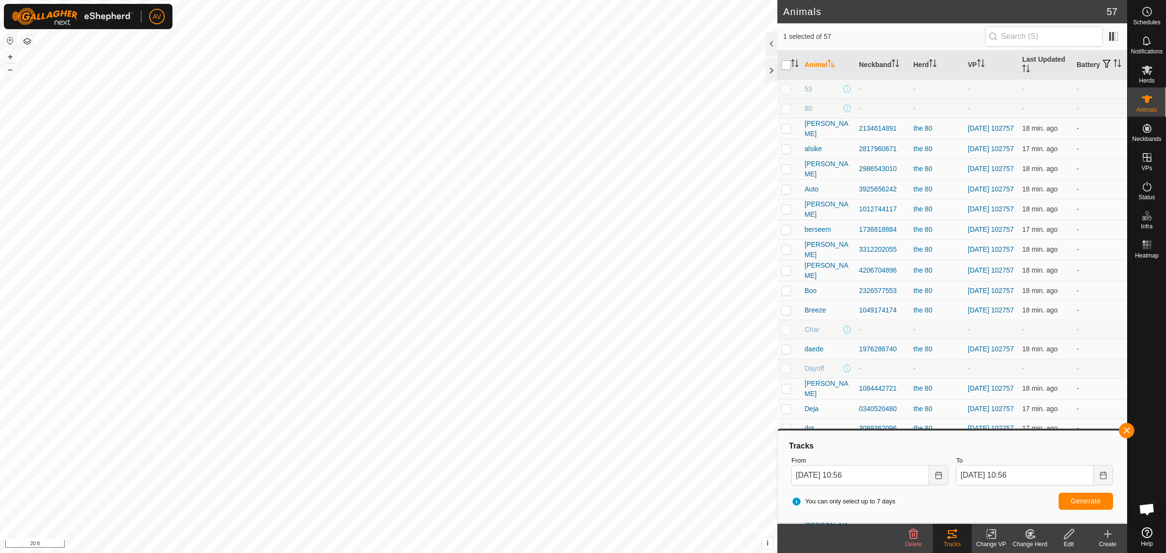
checkbox input "true"
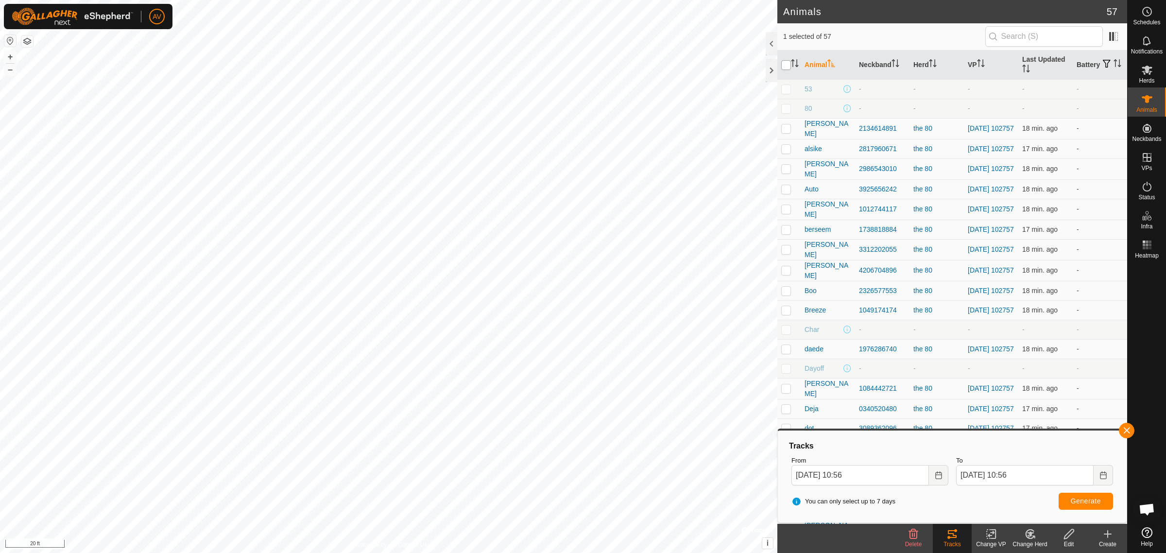
checkbox input "true"
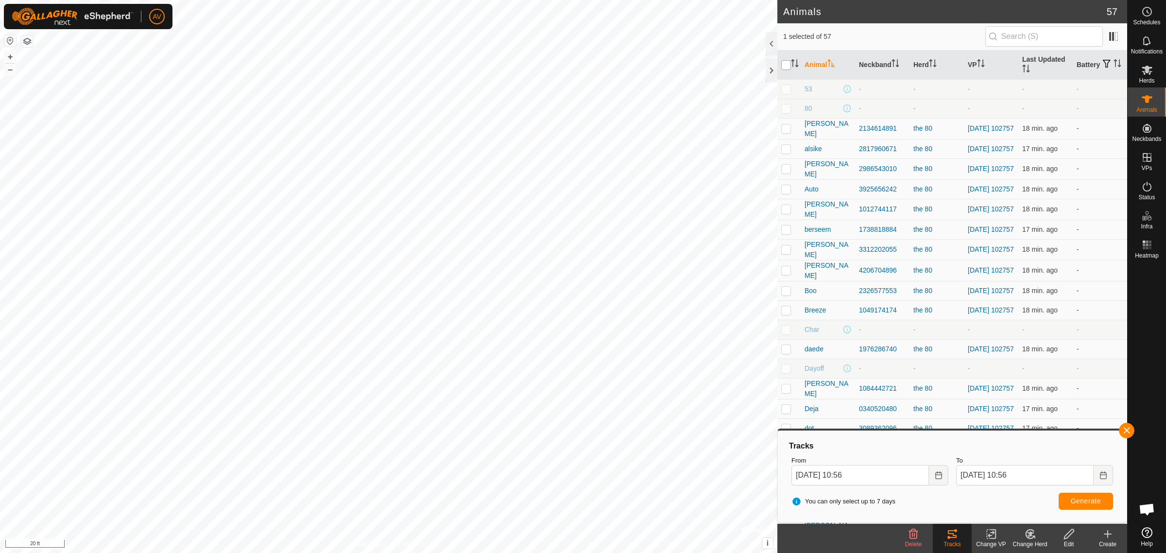
checkbox input "true"
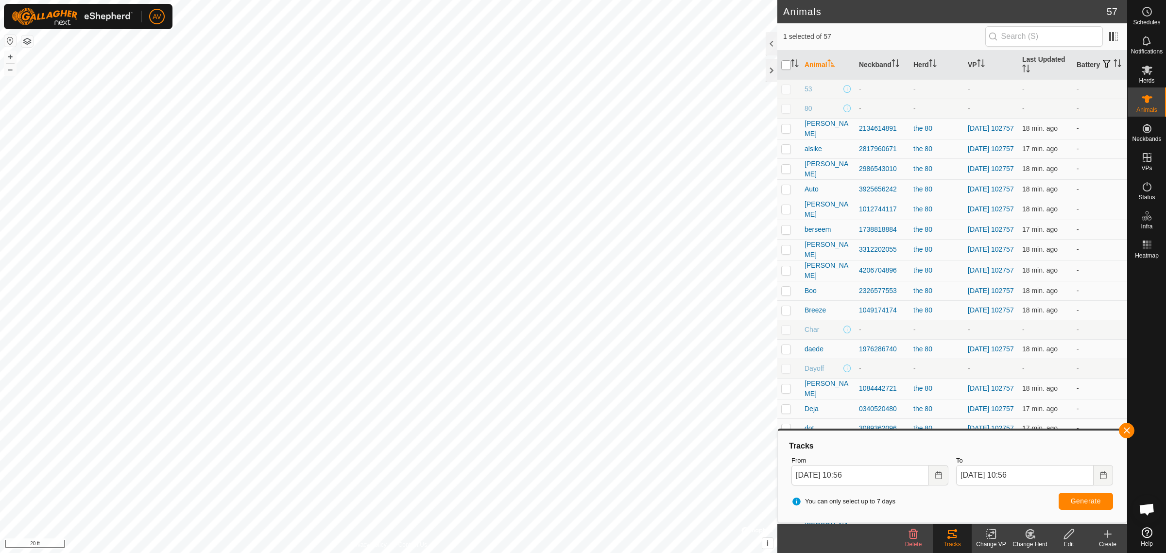
checkbox input "true"
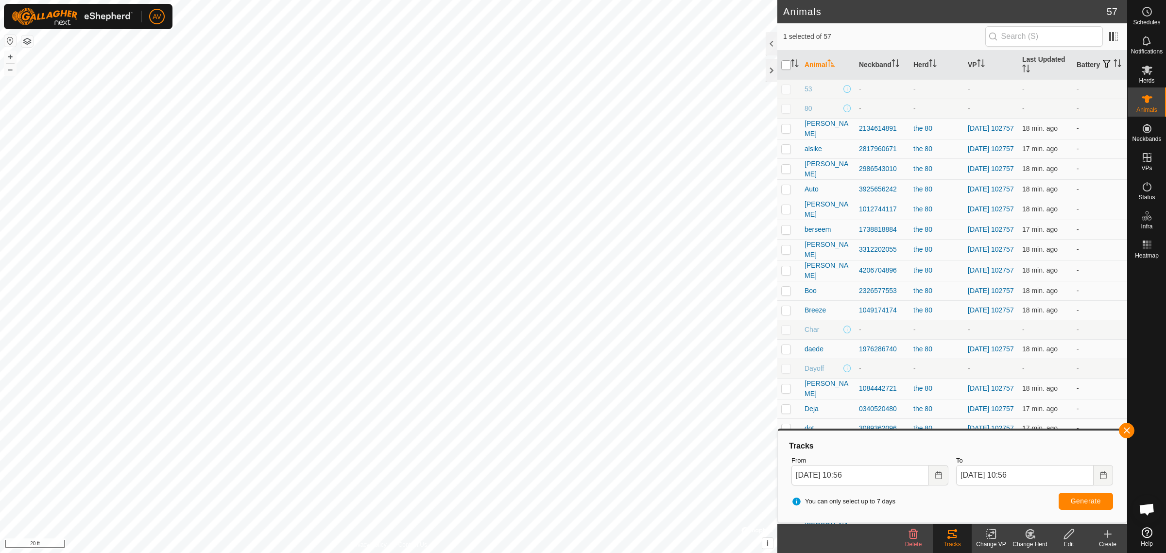
checkbox input "true"
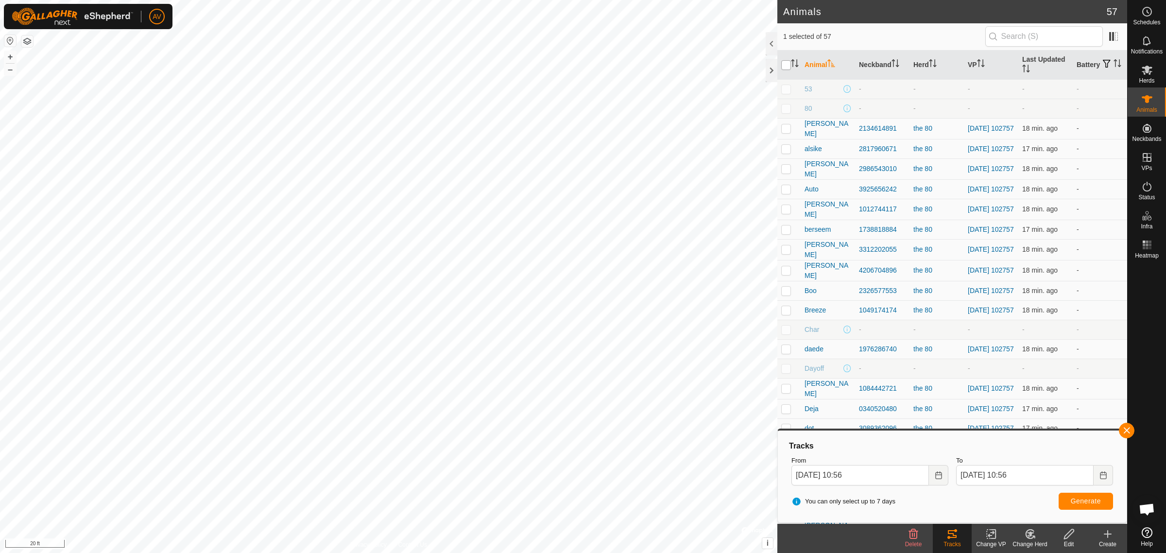
checkbox input "true"
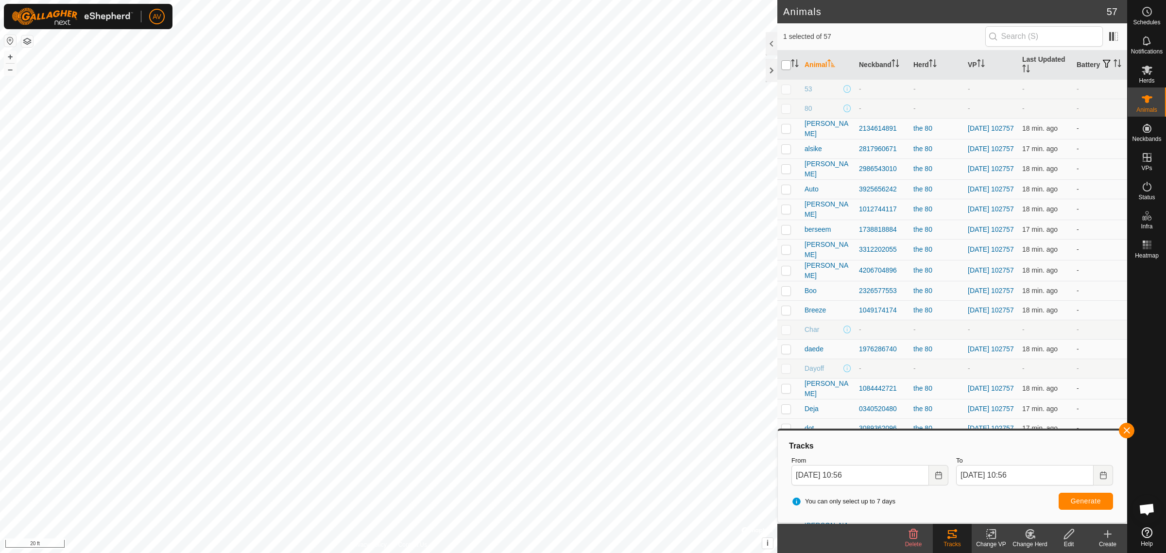
checkbox input "true"
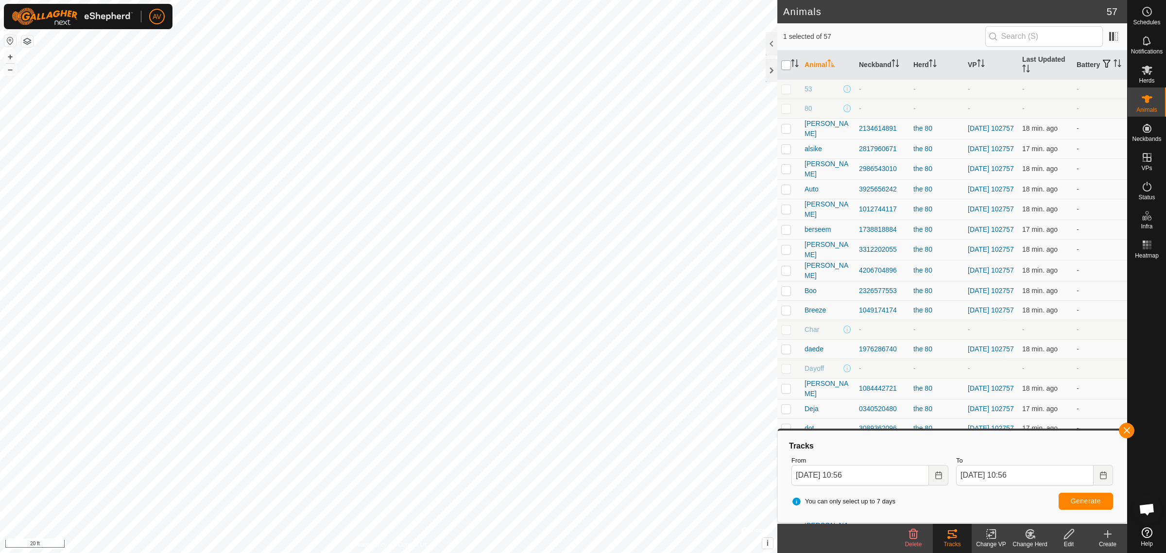
checkbox input "true"
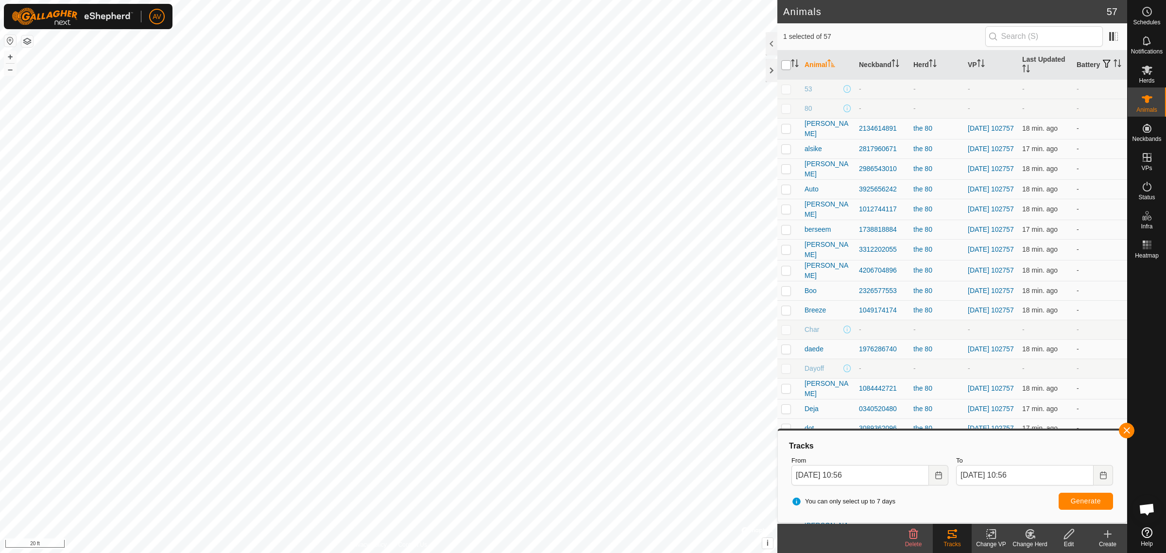
checkbox input "true"
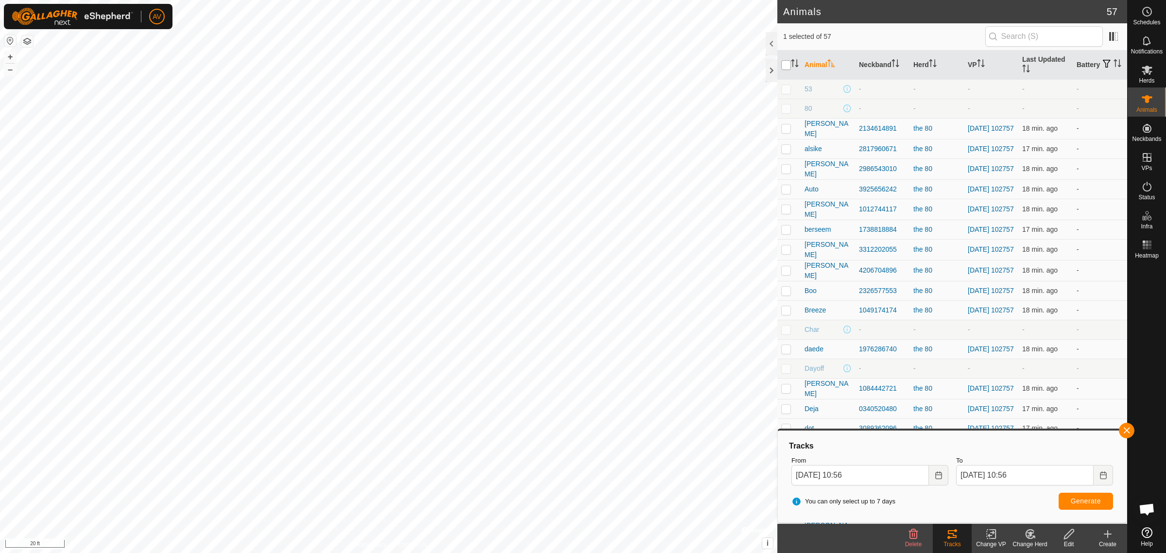
checkbox input "true"
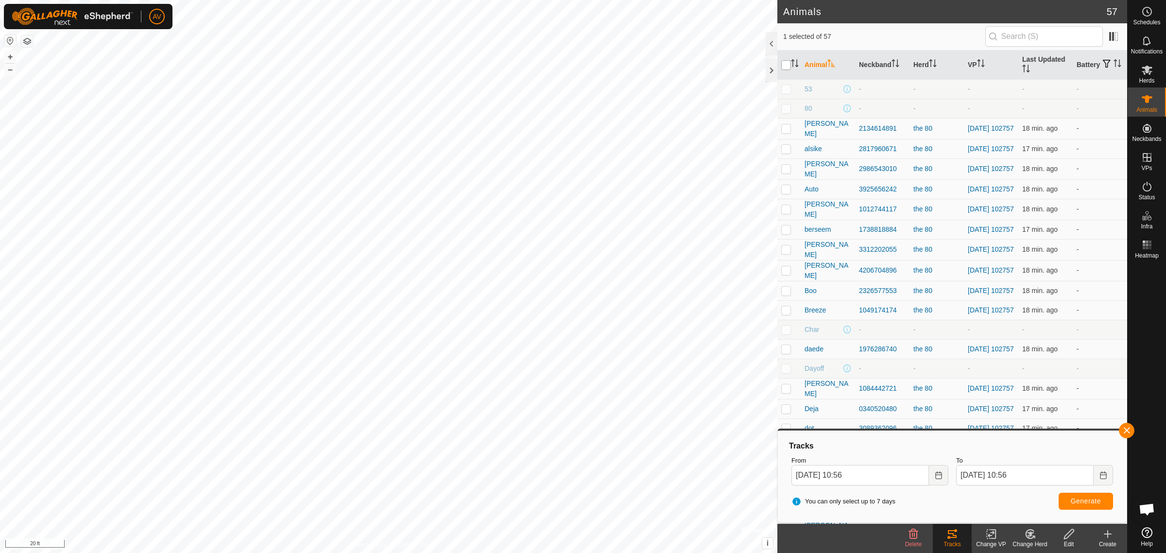
checkbox input "true"
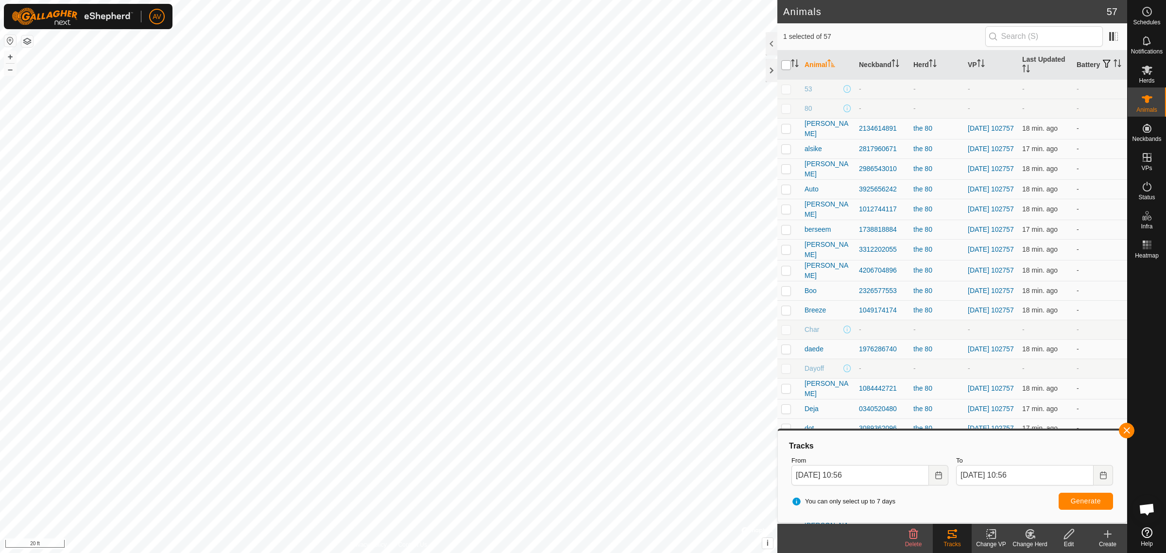
checkbox input "true"
click at [783, 64] on input "checkbox" at bounding box center [786, 65] width 10 height 10
checkbox input "false"
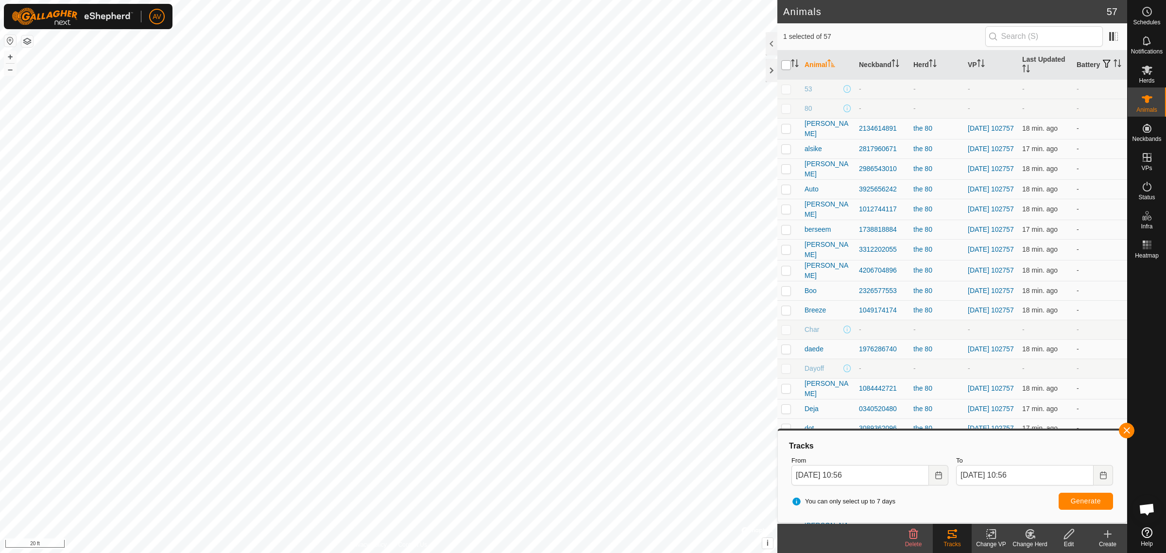
checkbox input "false"
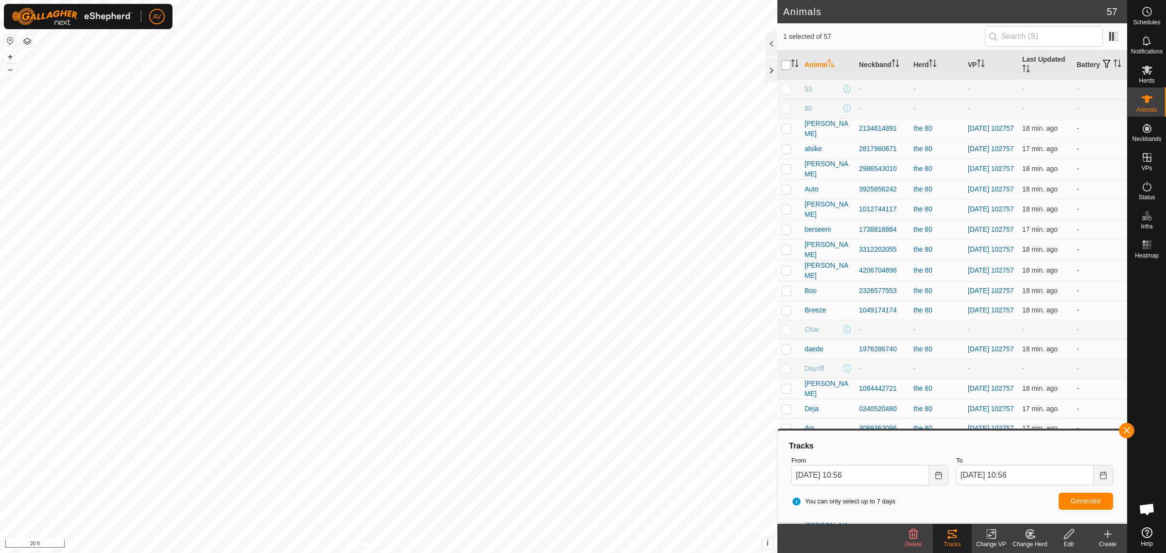
checkbox input "false"
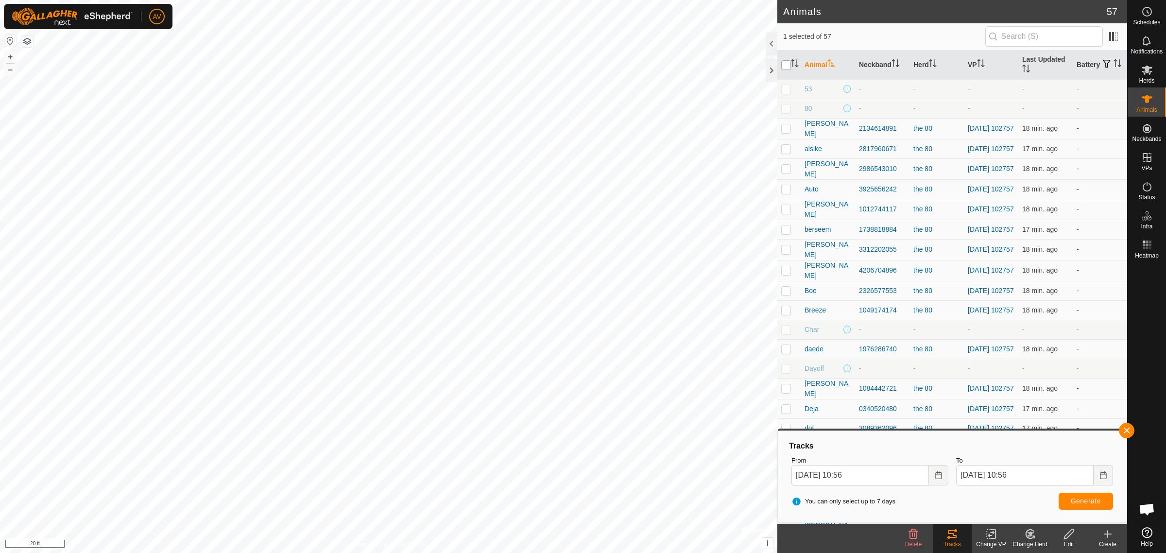
checkbox input "false"
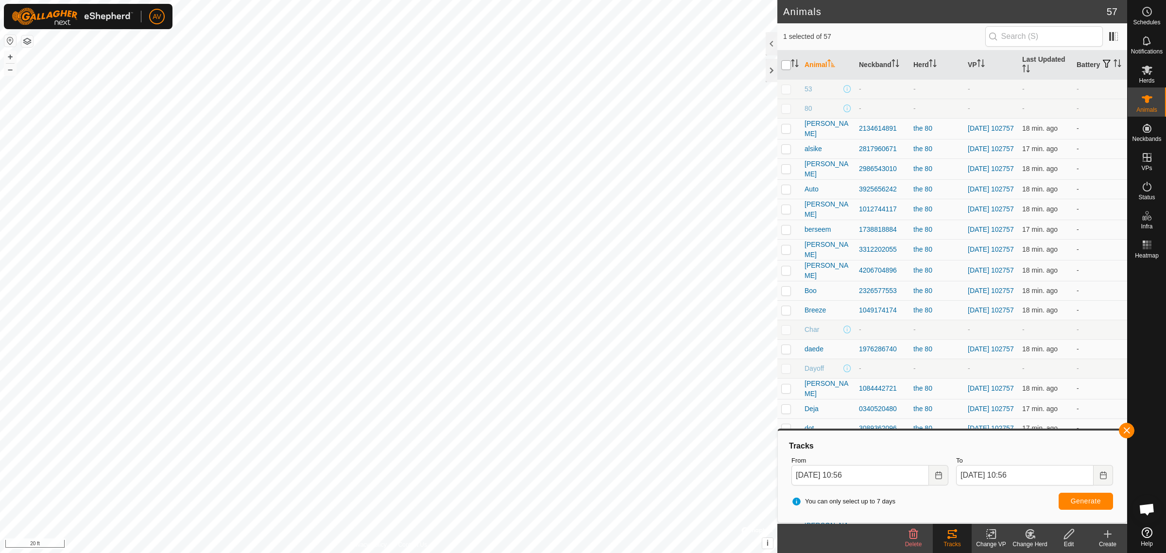
checkbox input "false"
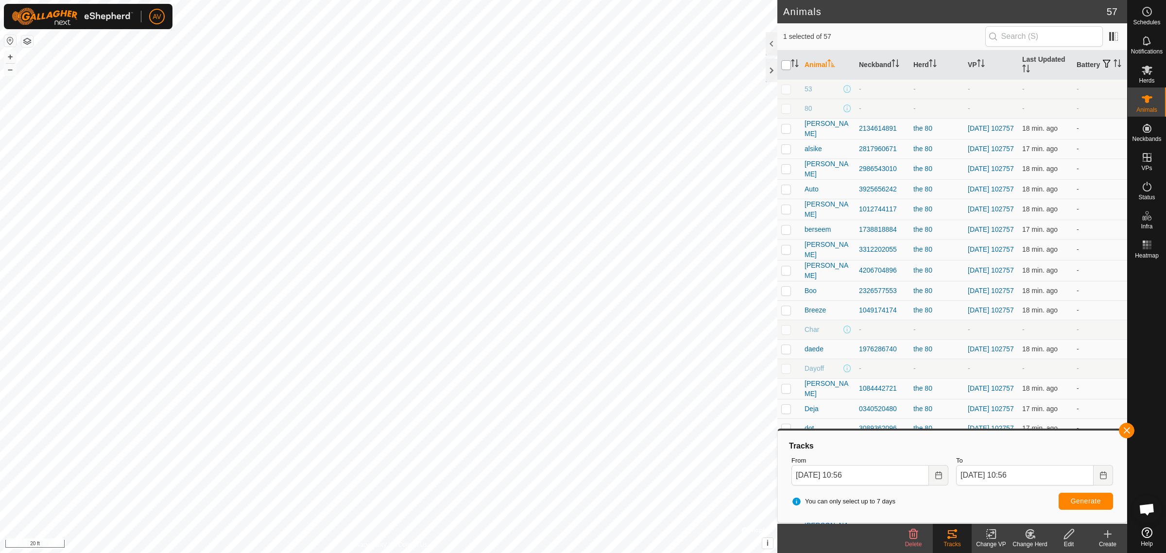
checkbox input "false"
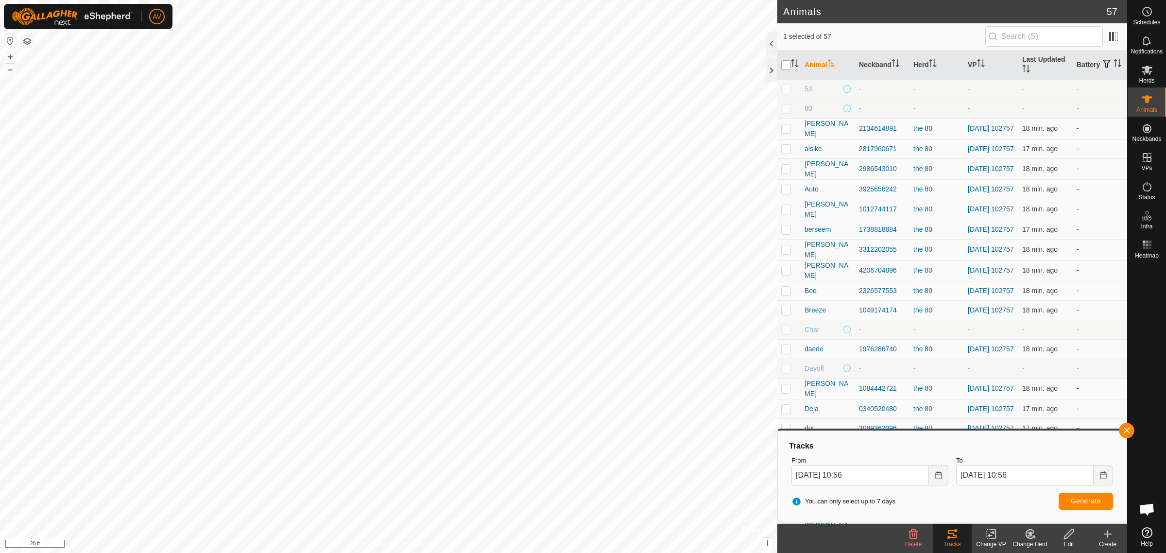
checkbox input "false"
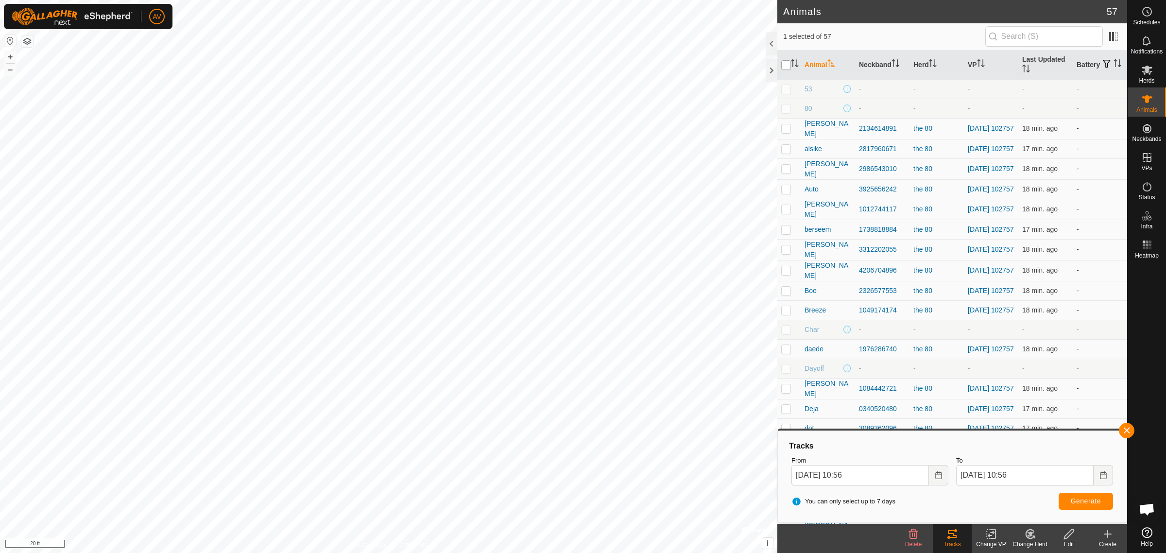
checkbox input "false"
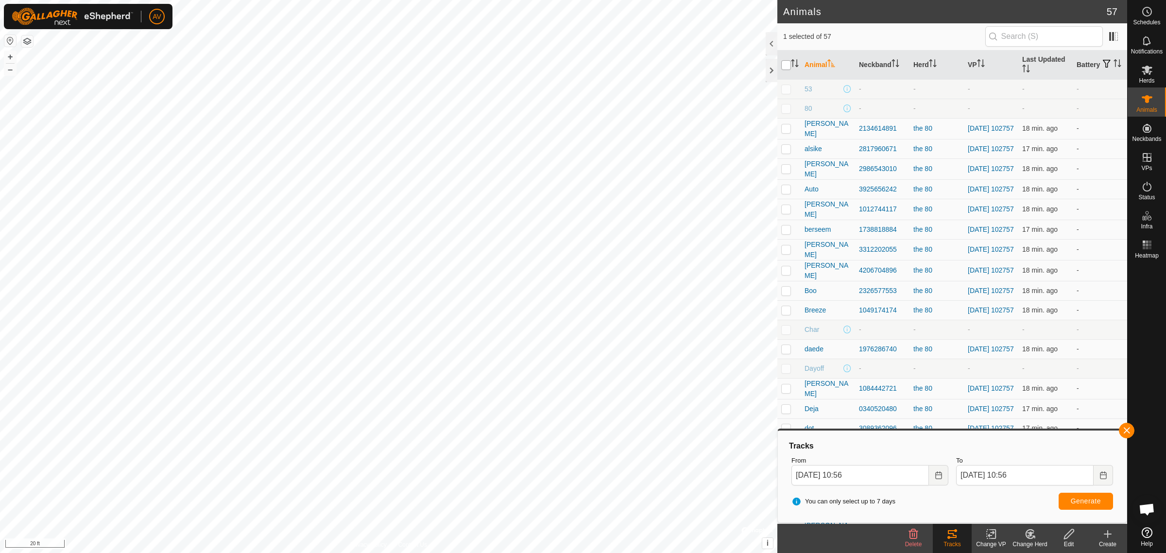
checkbox input "false"
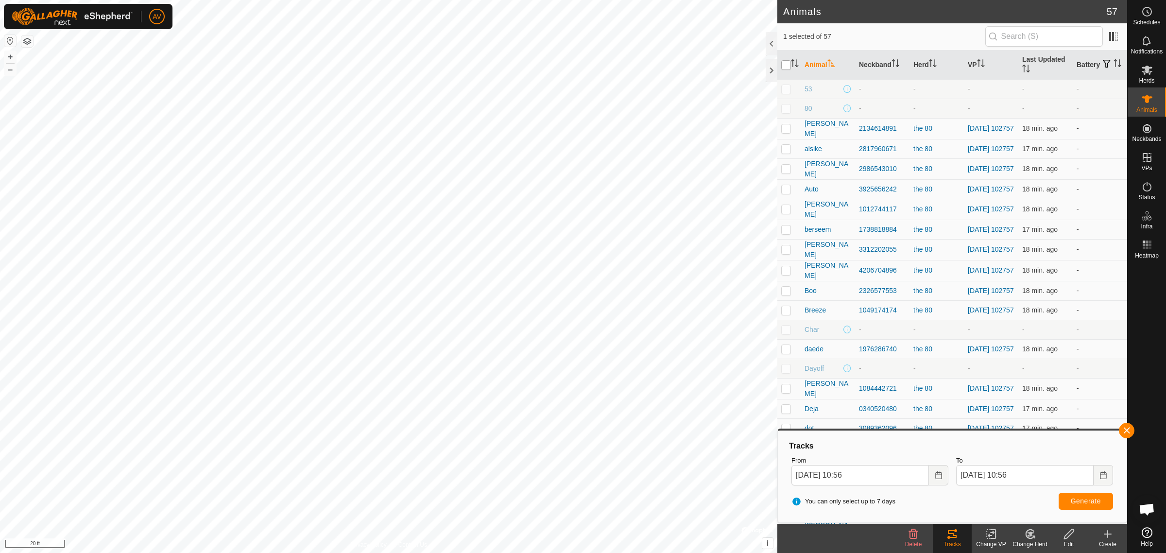
checkbox input "false"
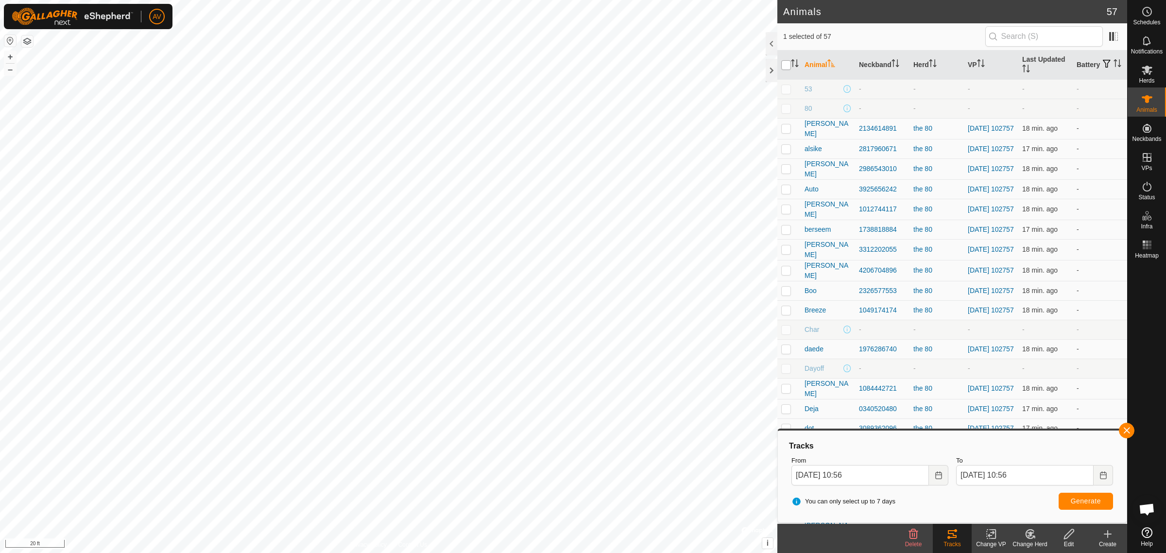
checkbox input "false"
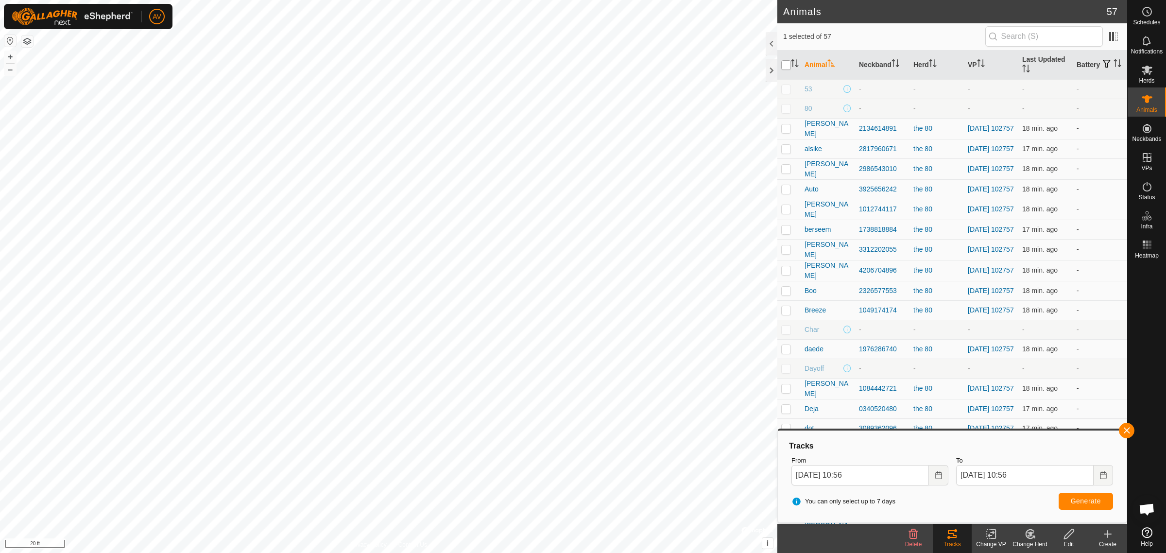
checkbox input "false"
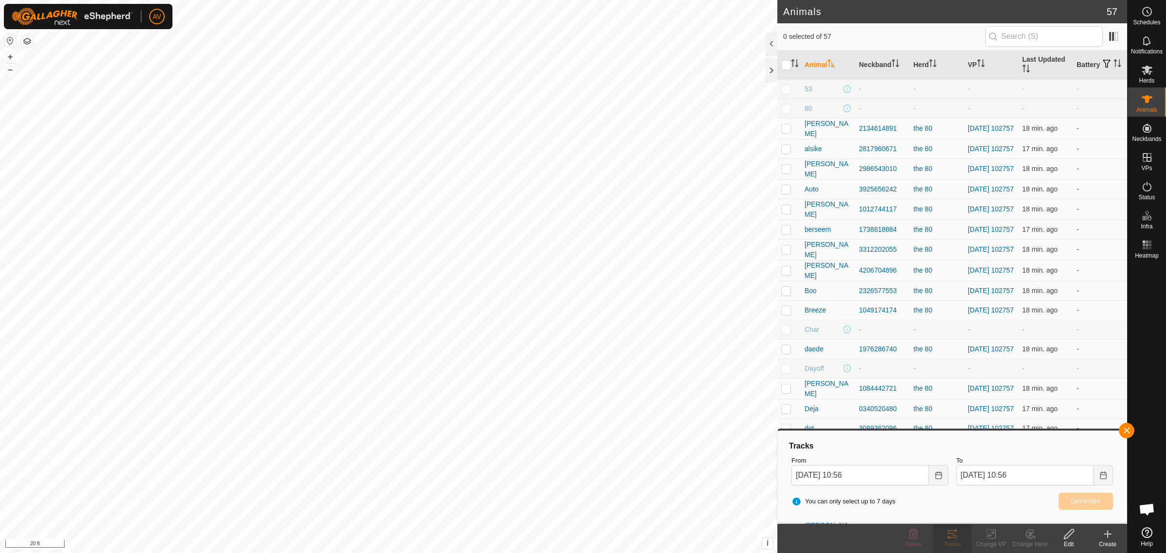
checkbox input "true"
click at [1081, 499] on span "Generate" at bounding box center [1085, 501] width 30 height 8
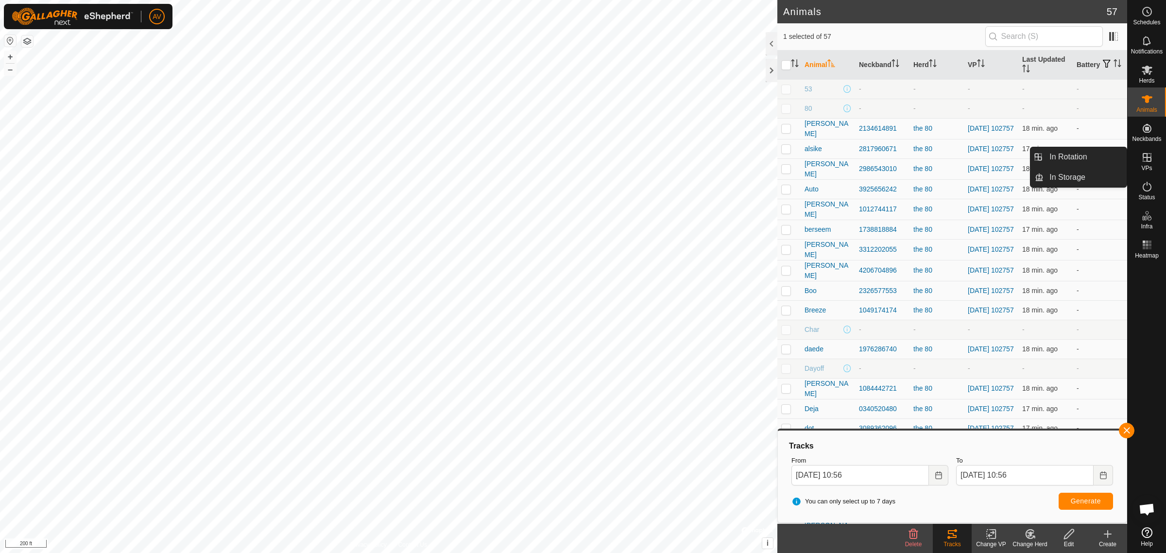
click at [1147, 162] on icon at bounding box center [1147, 158] width 12 height 12
click at [1127, 427] on button "button" at bounding box center [1127, 431] width 16 height 16
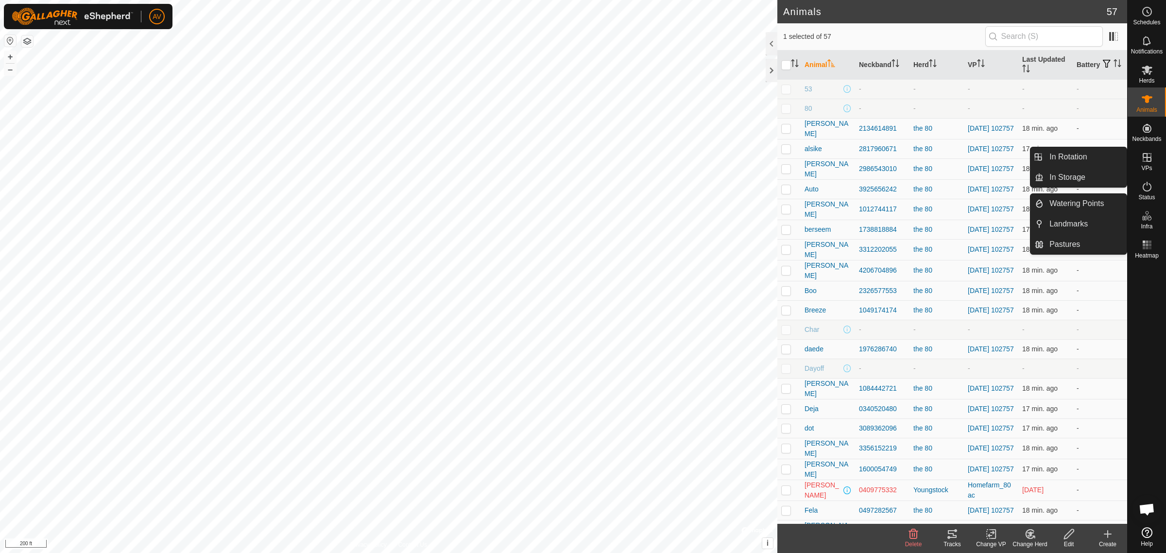
click at [1141, 165] on span "VPs" at bounding box center [1146, 168] width 11 height 6
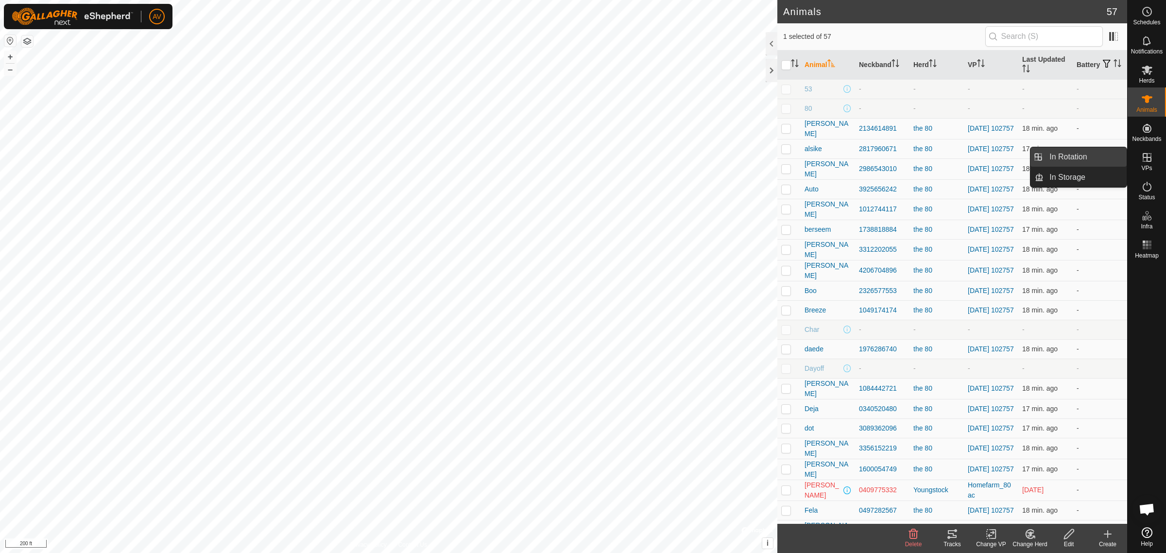
click at [1098, 148] on link "In Rotation" at bounding box center [1084, 156] width 83 height 19
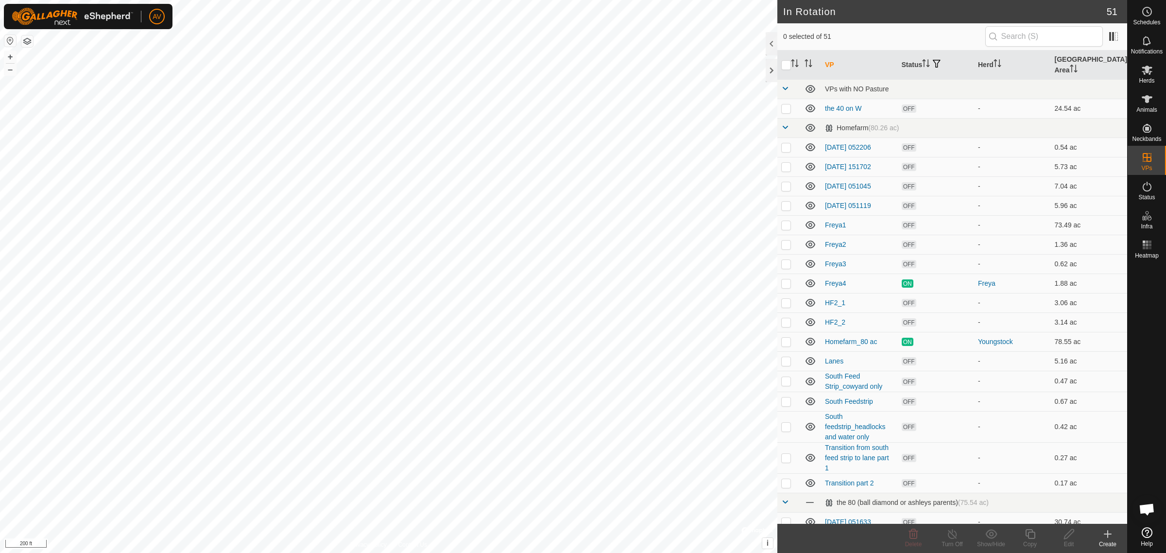
click at [1105, 536] on icon at bounding box center [1108, 534] width 12 height 12
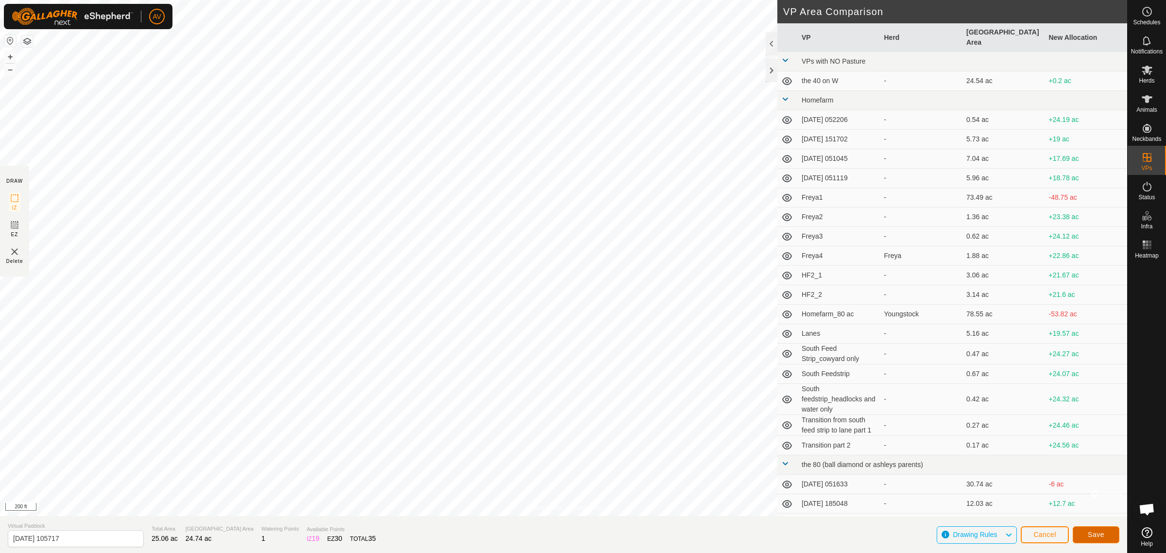
click at [1083, 535] on button "Save" at bounding box center [1095, 534] width 47 height 17
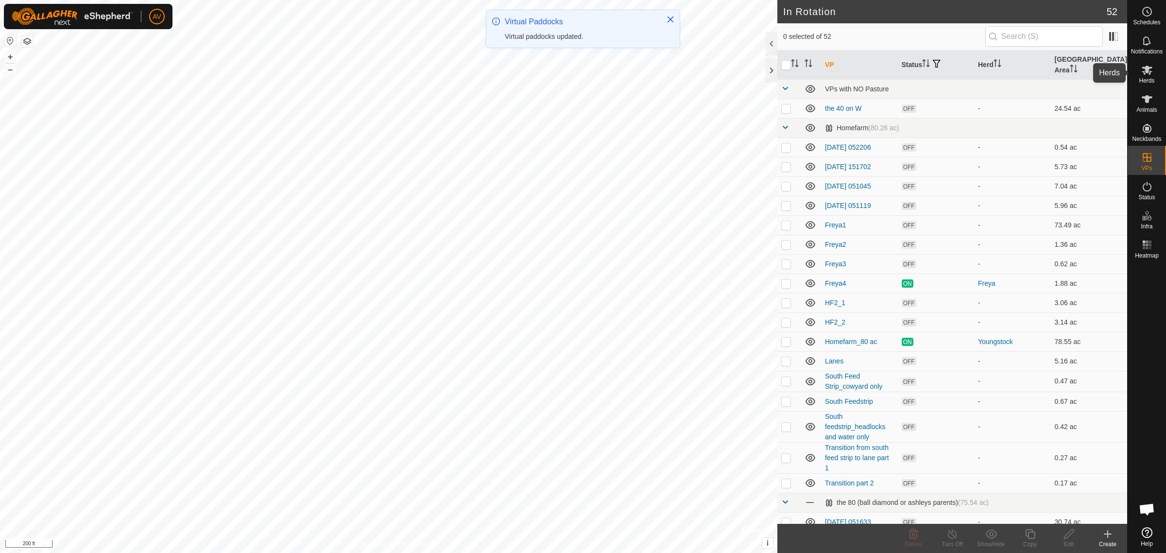
click at [1148, 78] on span "Herds" at bounding box center [1146, 81] width 16 height 6
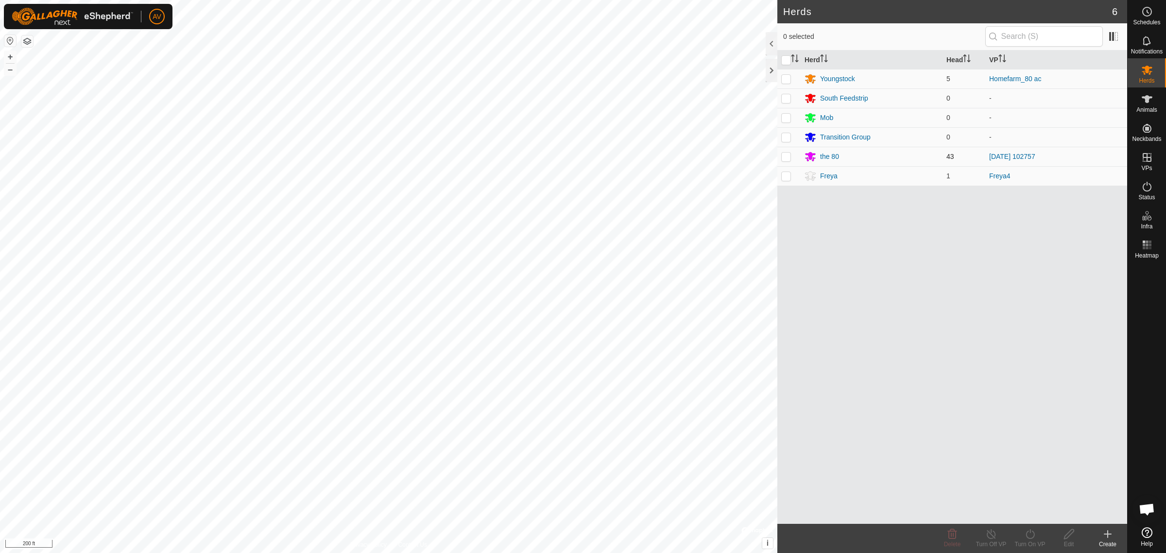
click at [782, 156] on p-checkbox at bounding box center [786, 157] width 10 height 8
checkbox input "true"
click at [1034, 537] on icon at bounding box center [1030, 534] width 12 height 12
click at [1042, 516] on link "Now" at bounding box center [1059, 512] width 96 height 19
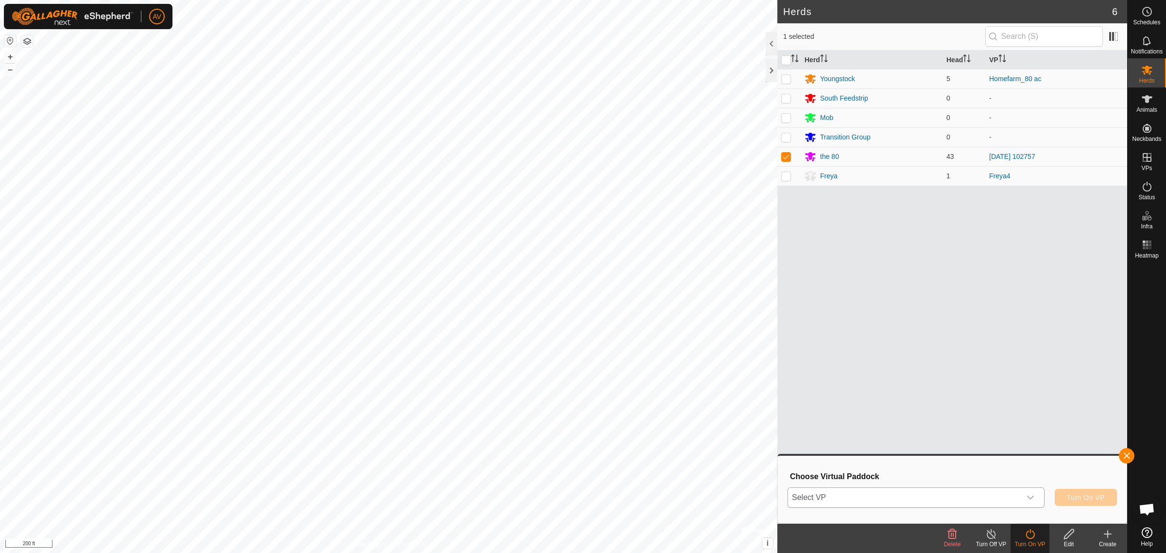
click at [1025, 503] on div "dropdown trigger" at bounding box center [1029, 497] width 19 height 19
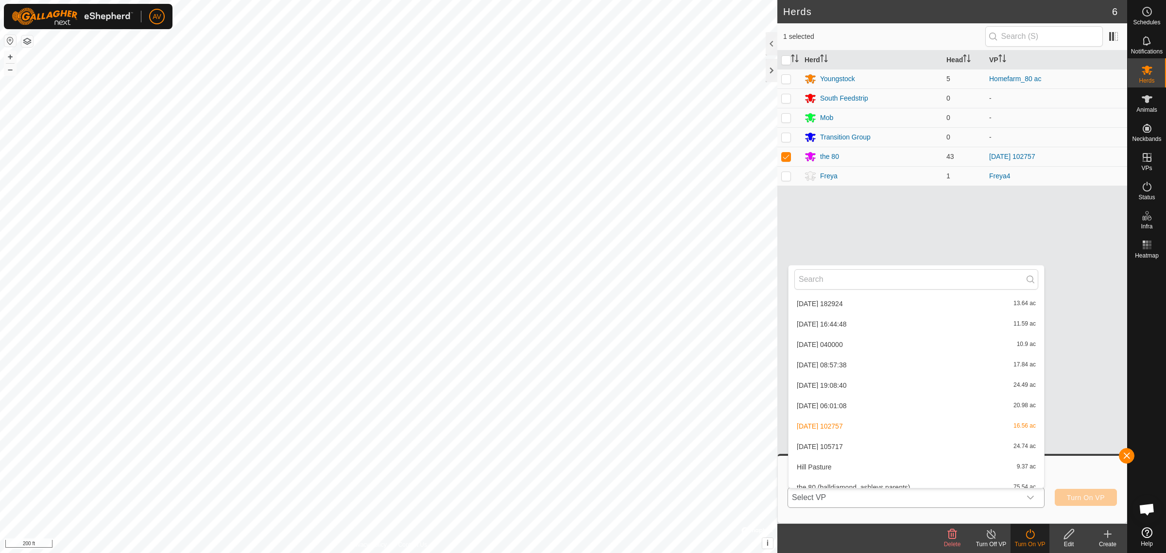
scroll to position [932, 0]
click at [895, 434] on li "2025-09-20 105717 24.74 ac" at bounding box center [915, 437] width 255 height 19
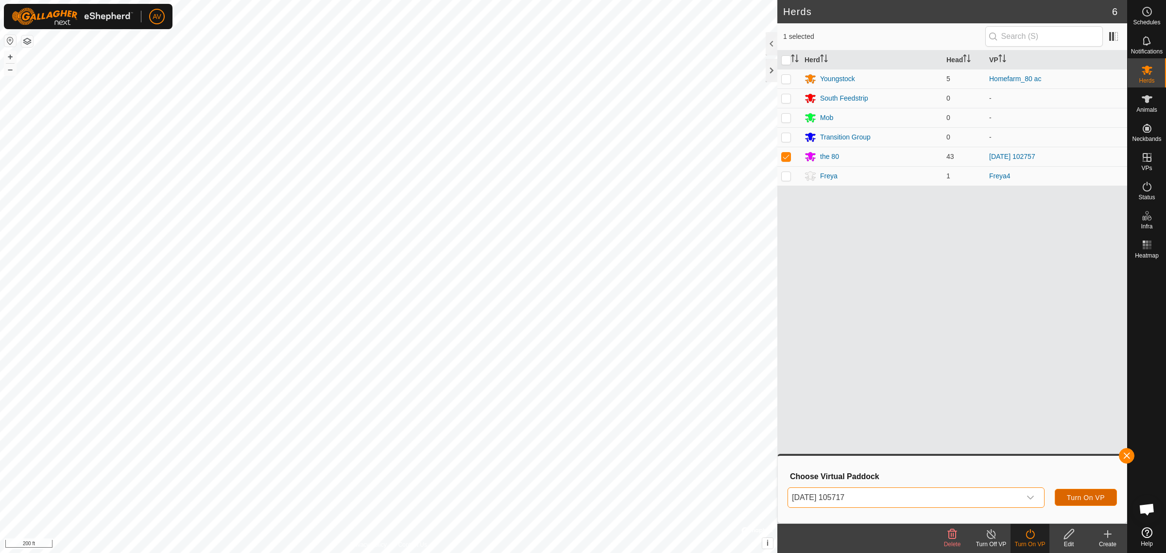
click at [1063, 496] on button "Turn On VP" at bounding box center [1085, 497] width 62 height 17
